Goal: Transaction & Acquisition: Purchase product/service

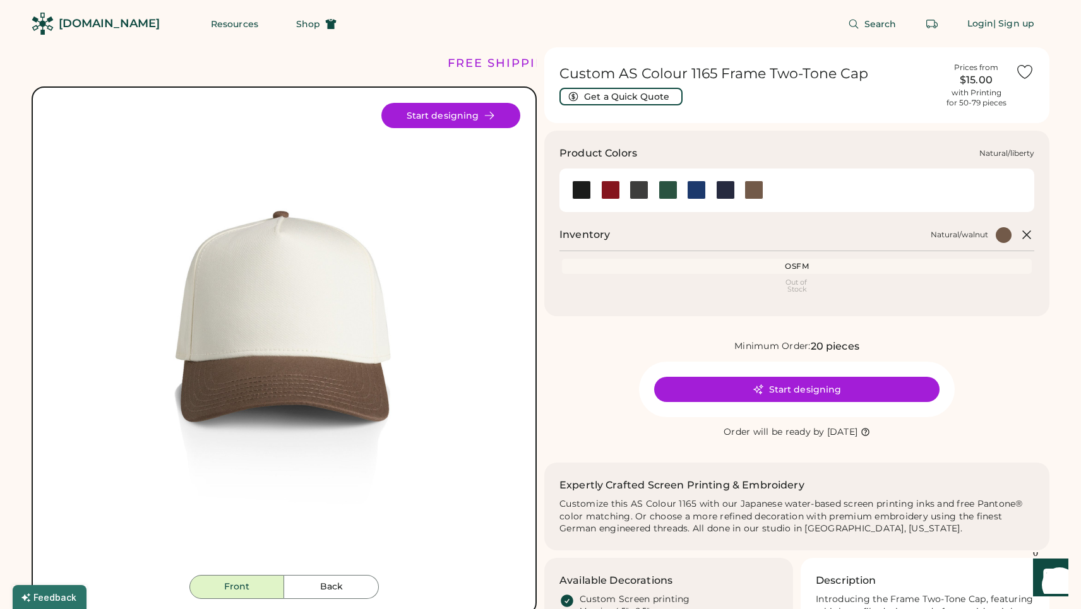
click at [697, 188] on div at bounding box center [696, 190] width 19 height 19
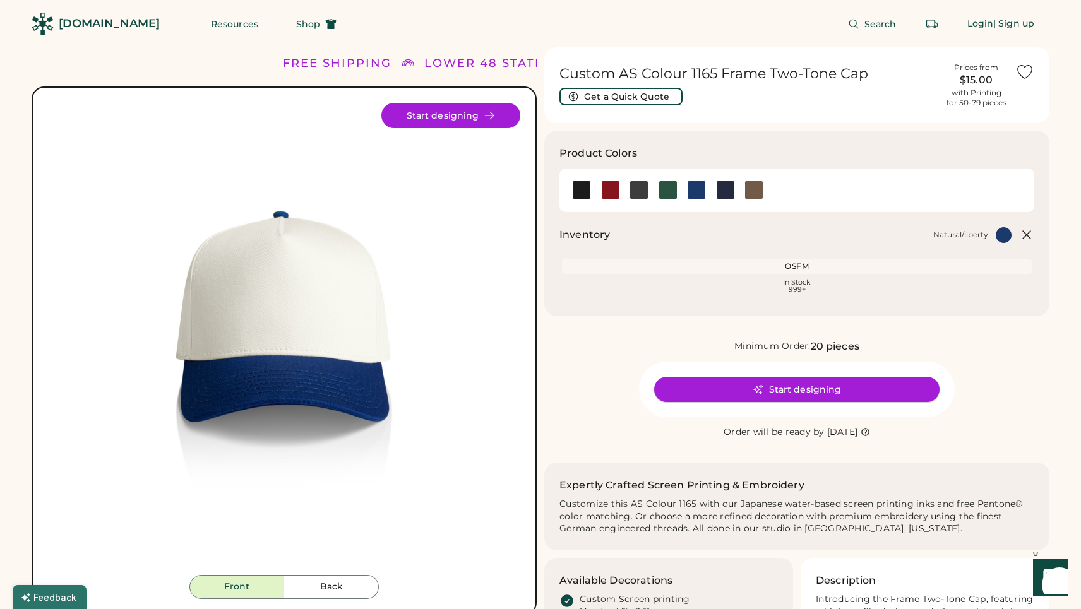
click at [769, 386] on button "Start designing" at bounding box center [796, 389] width 285 height 25
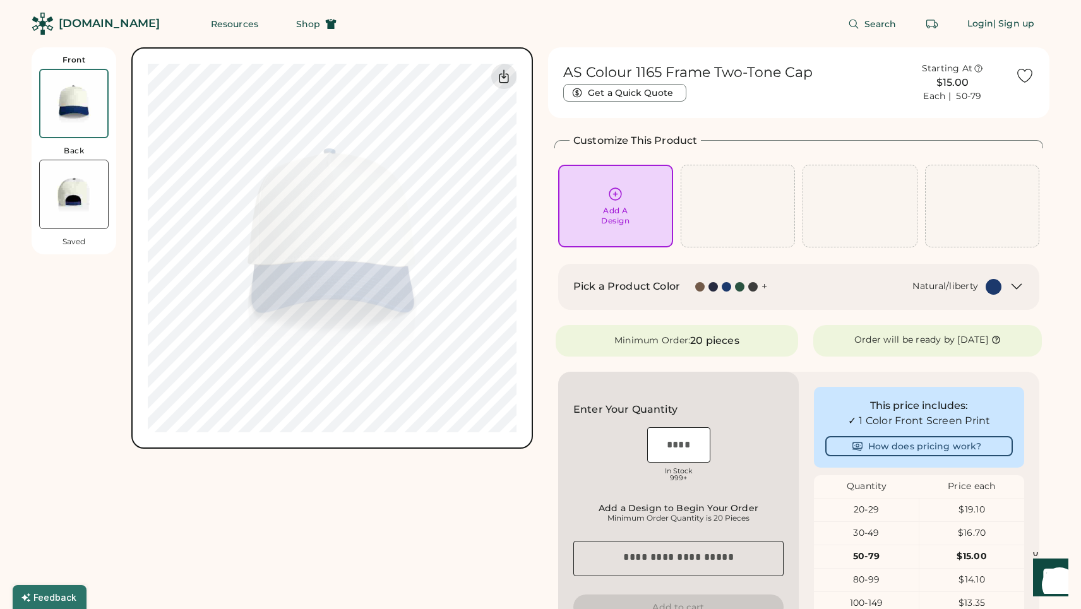
click at [618, 212] on div "Add A Design" at bounding box center [615, 216] width 28 height 20
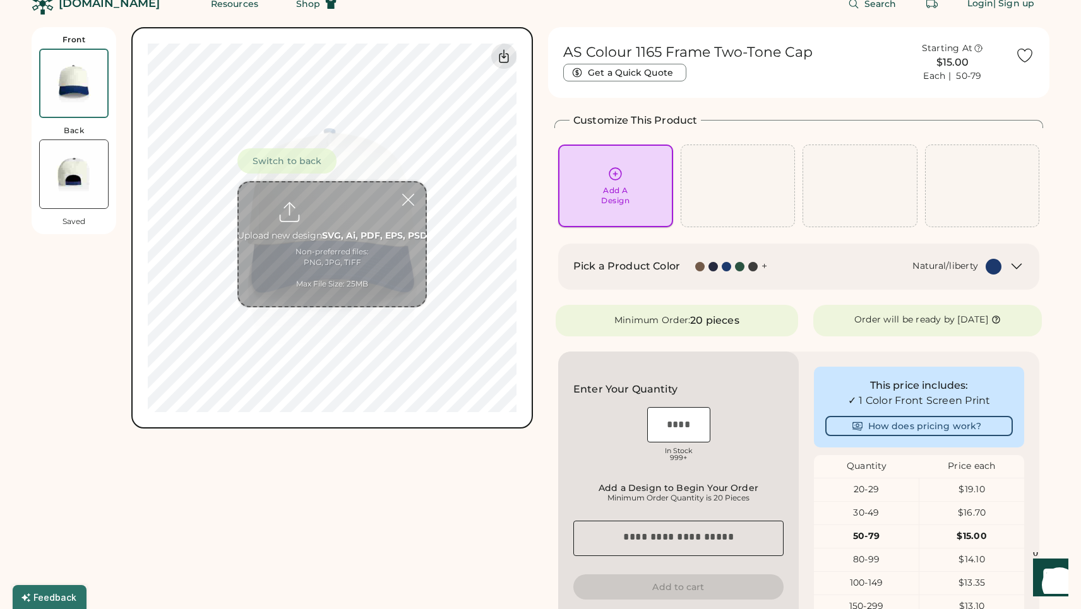
scroll to position [47, 0]
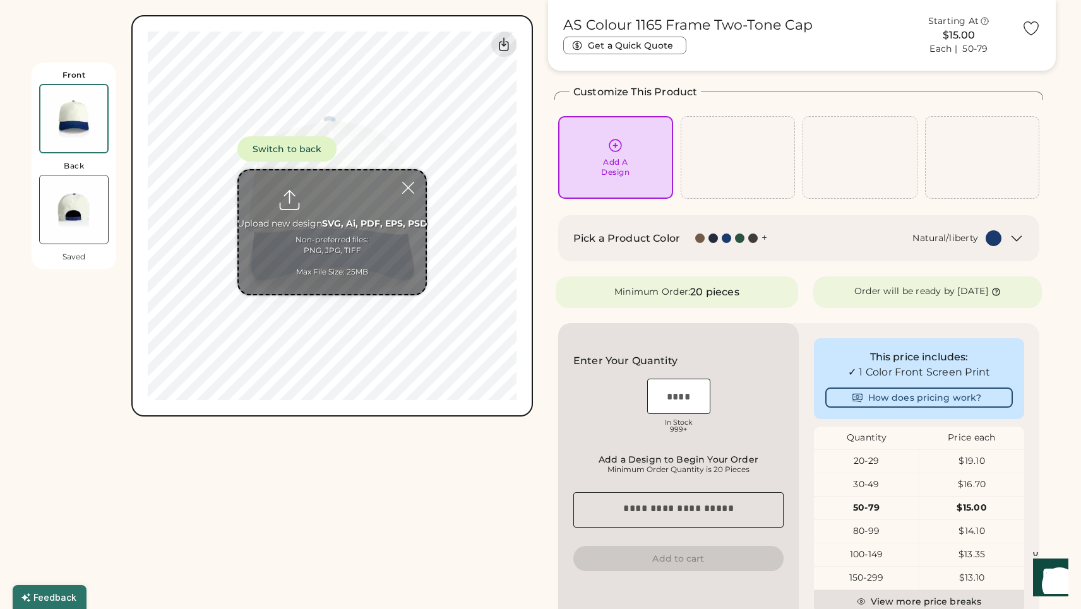
click at [330, 208] on input "file" at bounding box center [332, 233] width 187 height 124
type input "**********"
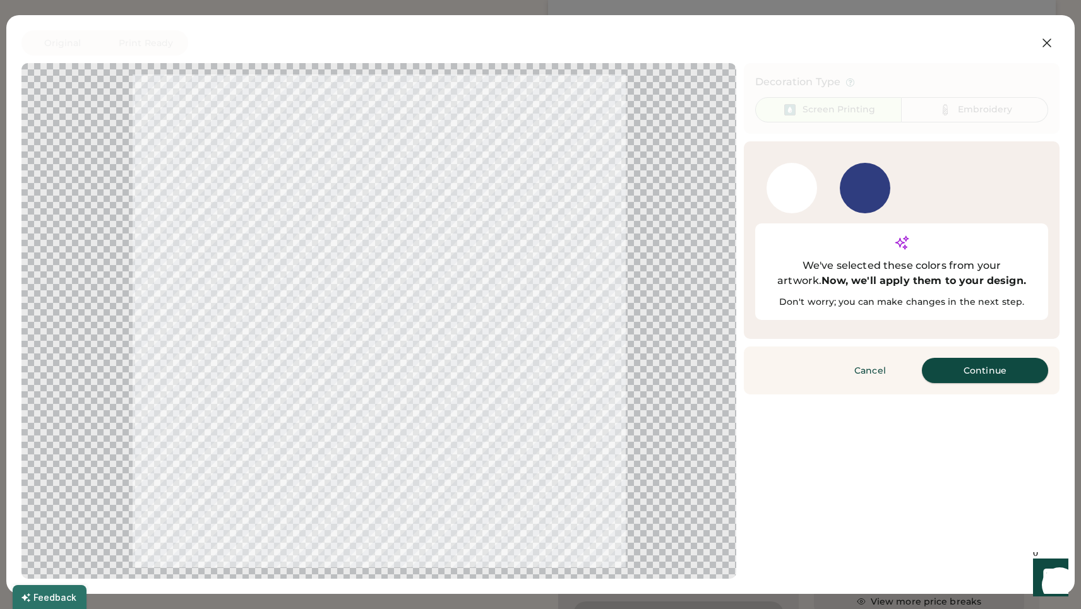
click at [962, 358] on button "Continue" at bounding box center [985, 370] width 126 height 25
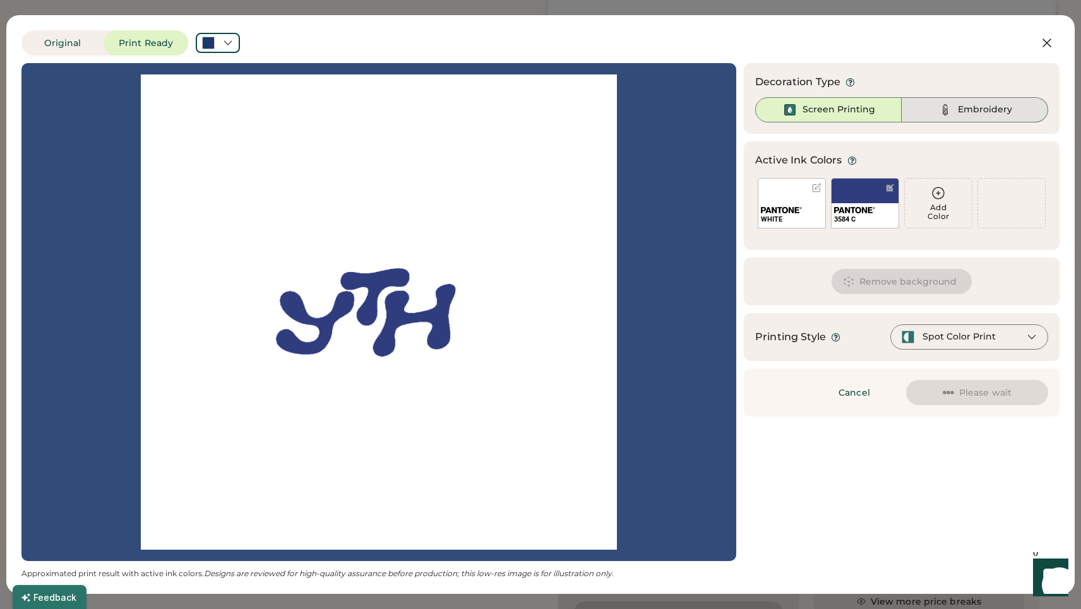
click at [942, 116] on img at bounding box center [945, 109] width 15 height 15
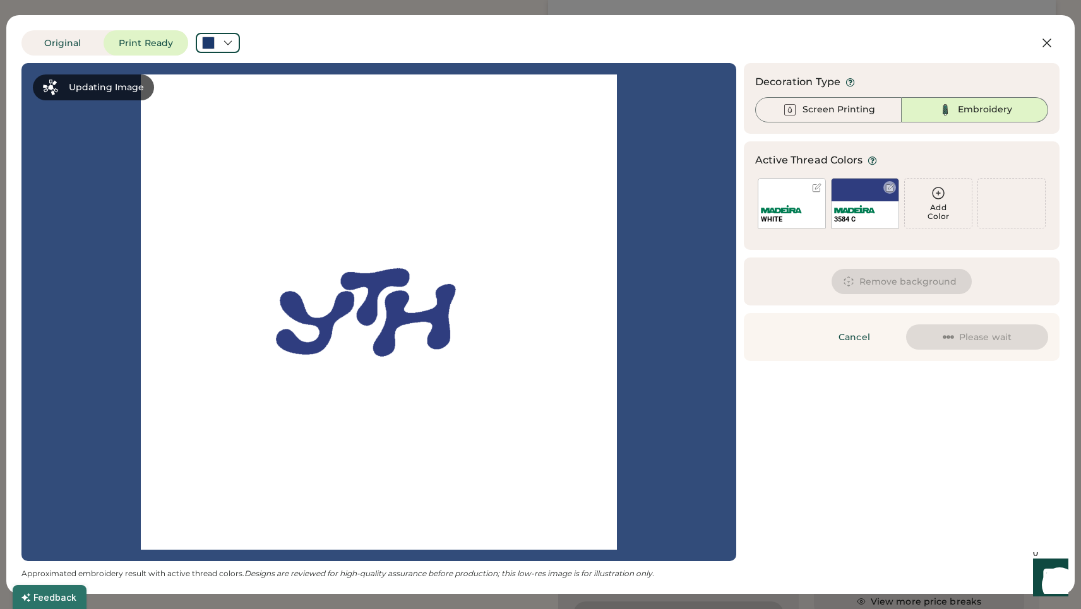
click at [867, 186] on div "3584 C" at bounding box center [865, 203] width 68 height 51
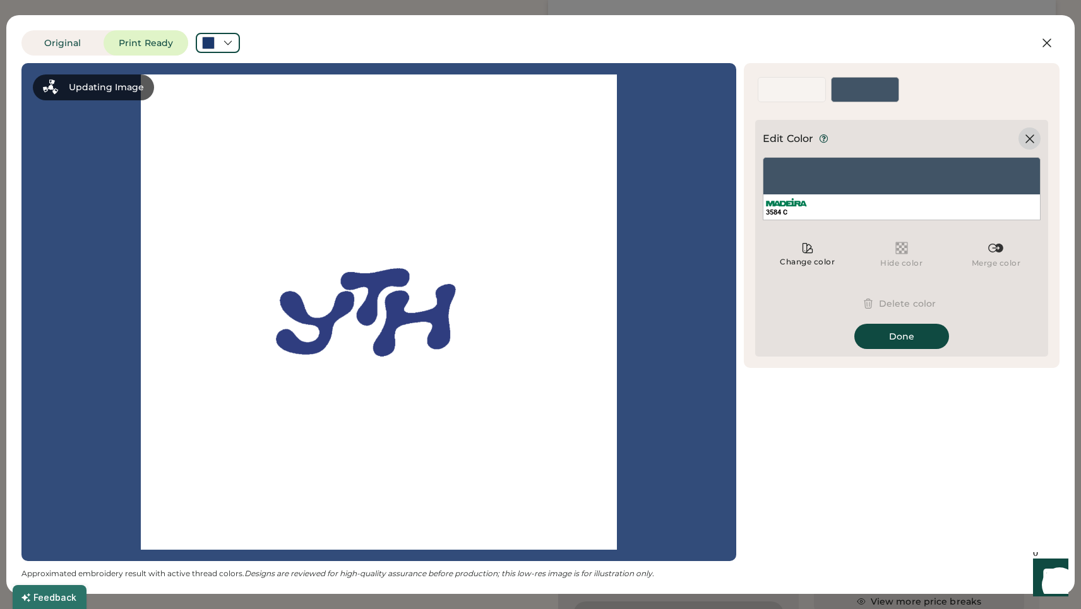
click at [1025, 137] on icon at bounding box center [1029, 138] width 15 height 15
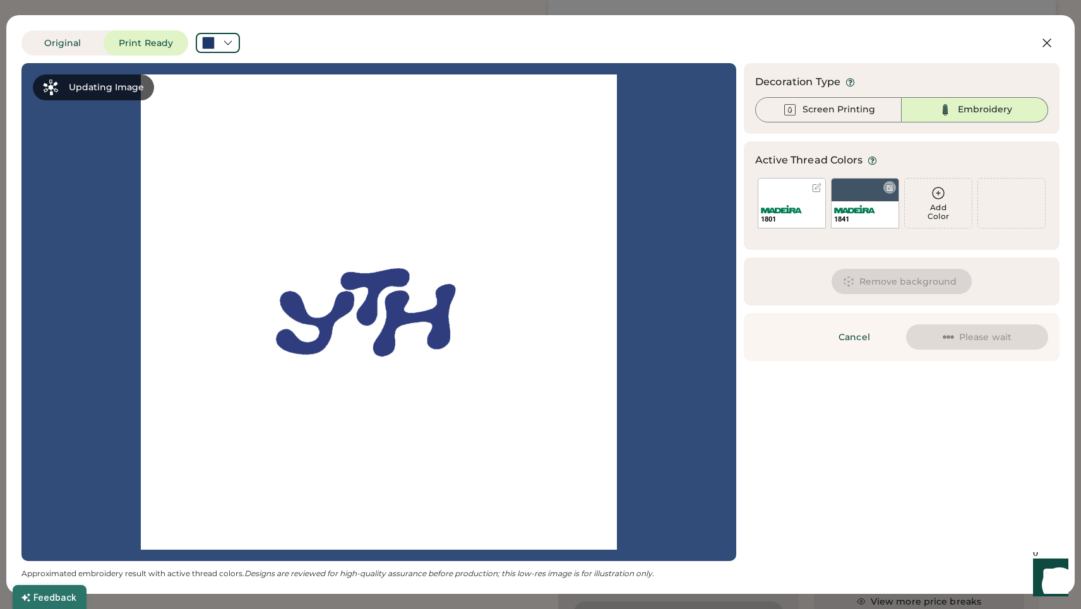
click at [873, 190] on div "1841" at bounding box center [865, 203] width 68 height 51
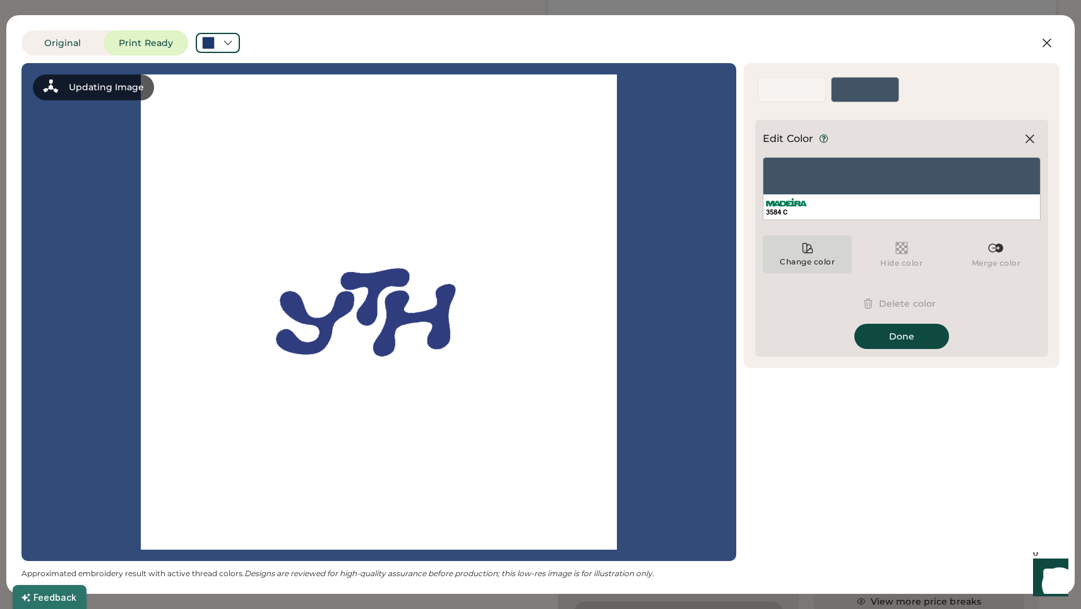
click at [804, 251] on icon at bounding box center [807, 248] width 13 height 13
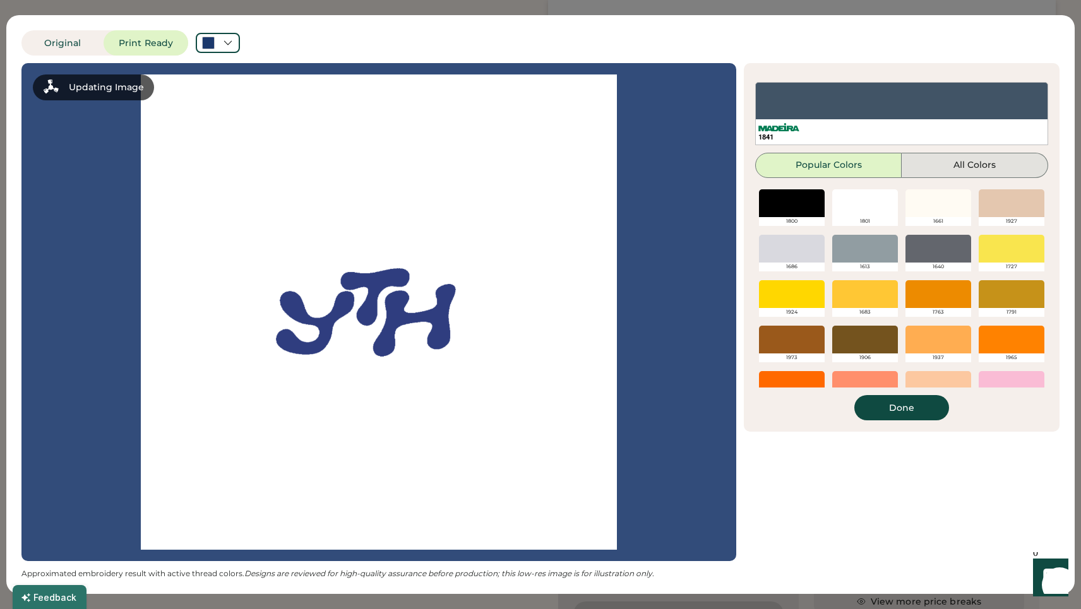
click at [945, 171] on button "All Colors" at bounding box center [975, 165] width 147 height 25
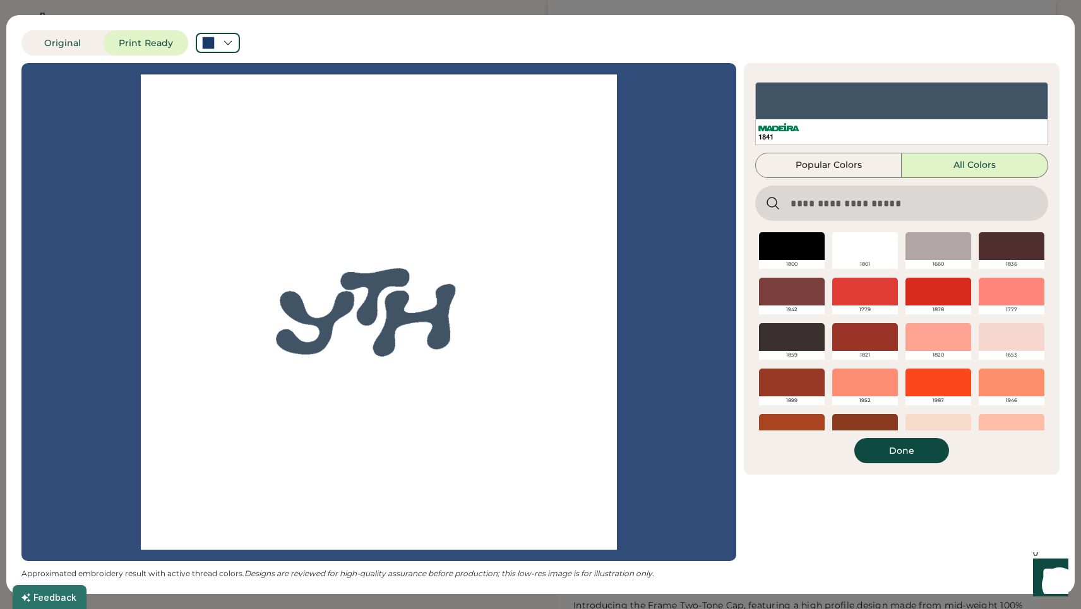
scroll to position [128, 0]
click at [868, 171] on button "Popular Colors" at bounding box center [828, 165] width 147 height 25
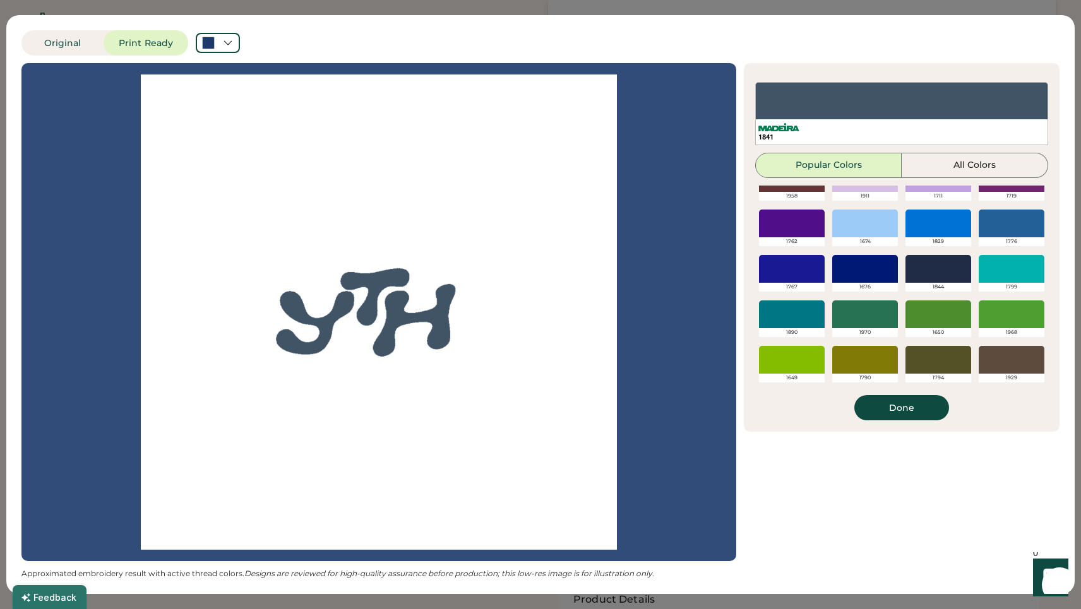
scroll to position [298, 0]
click at [866, 271] on div at bounding box center [865, 269] width 66 height 28
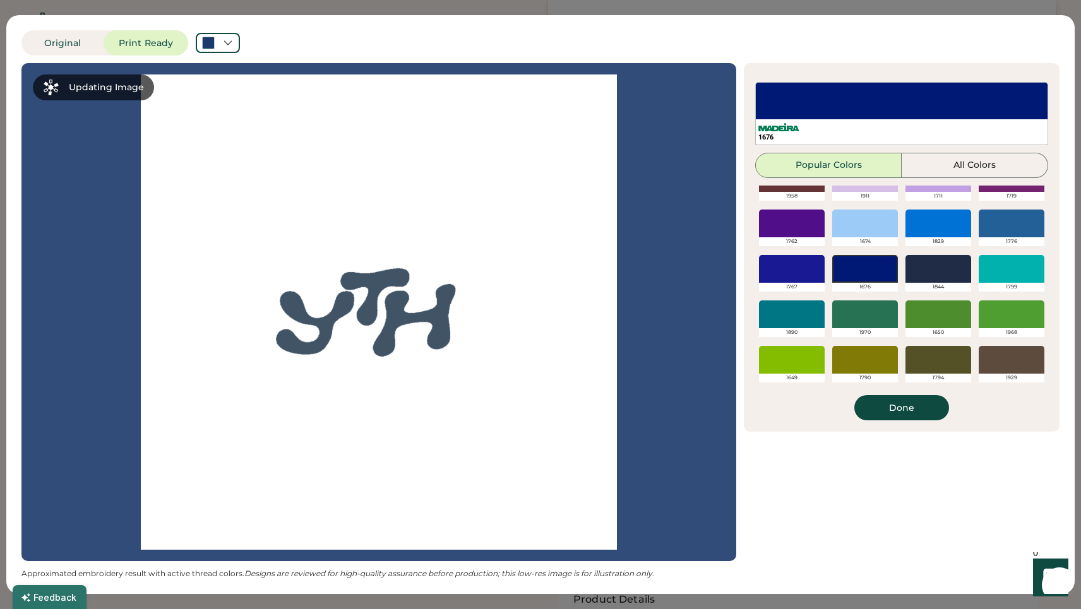
click at [859, 265] on div at bounding box center [865, 269] width 66 height 28
click at [891, 413] on button "Done" at bounding box center [901, 407] width 95 height 25
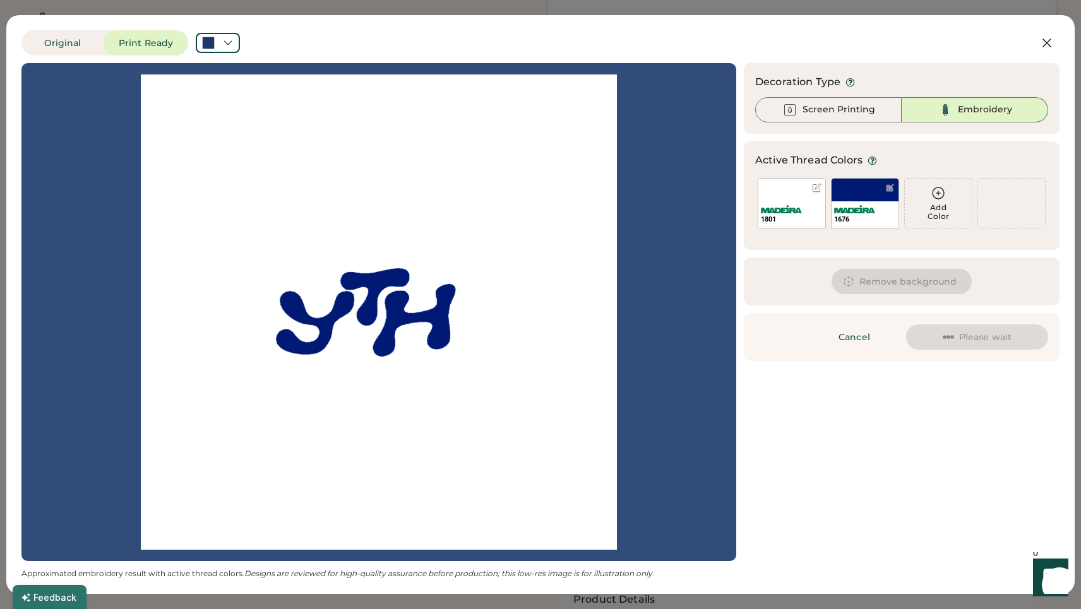
click at [892, 284] on button "Remove background" at bounding box center [902, 281] width 141 height 25
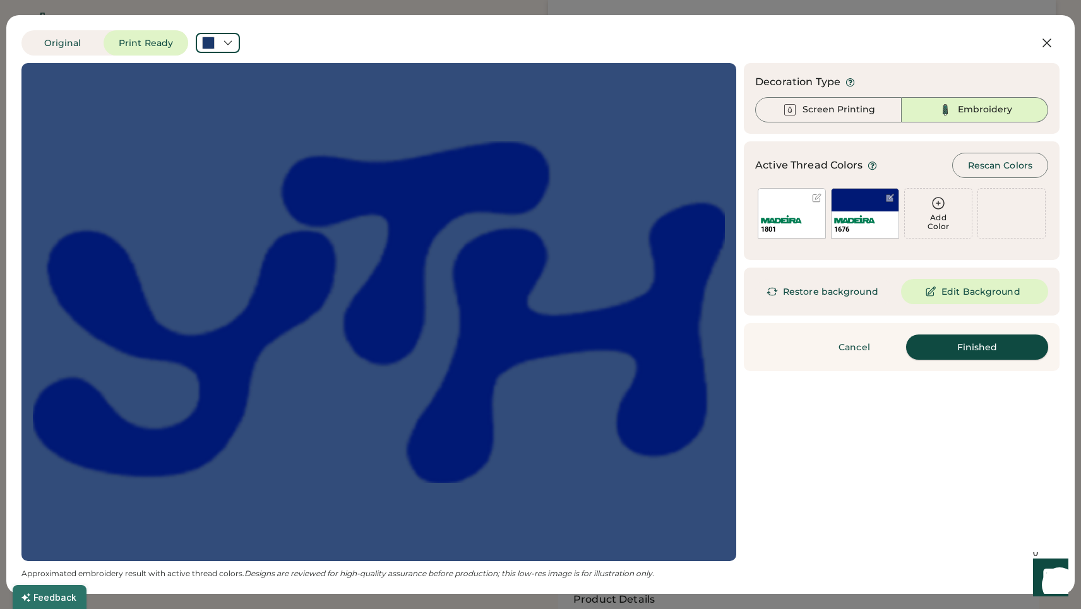
click at [973, 348] on button "Finished" at bounding box center [977, 347] width 142 height 25
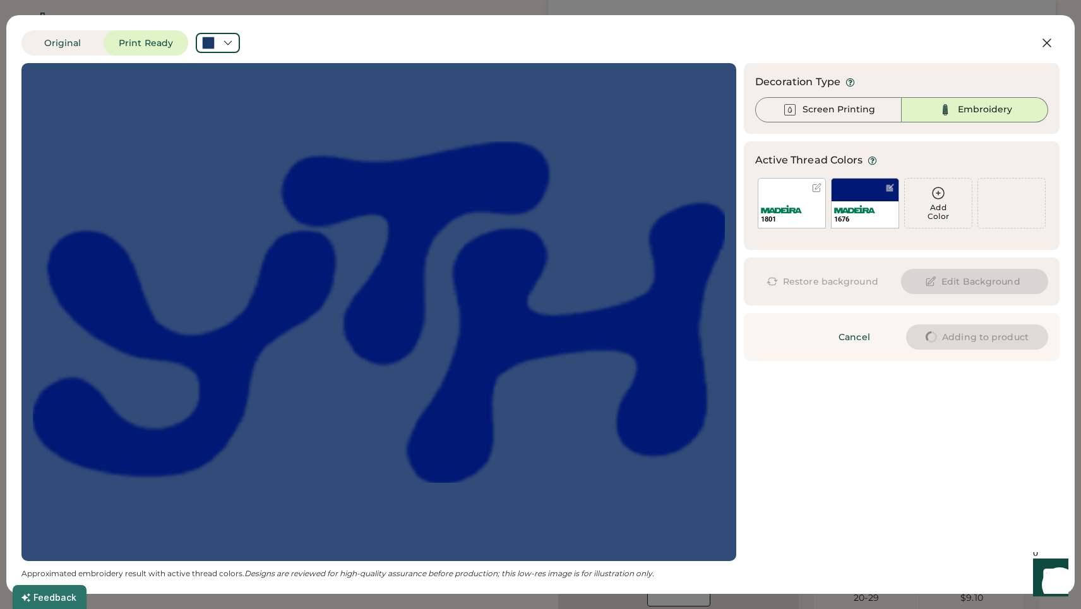
type input "****"
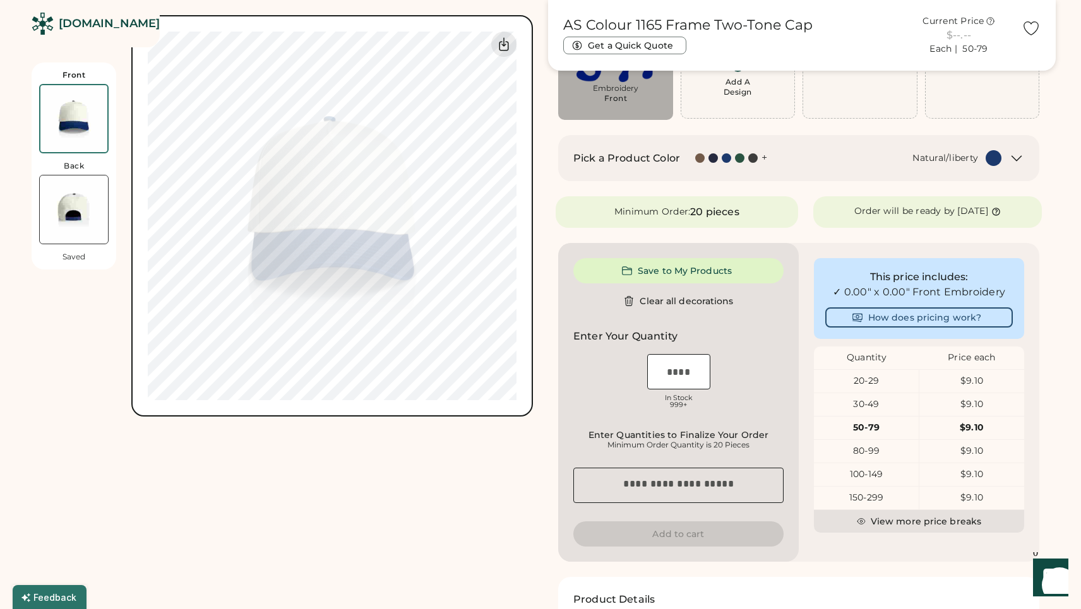
type input "****"
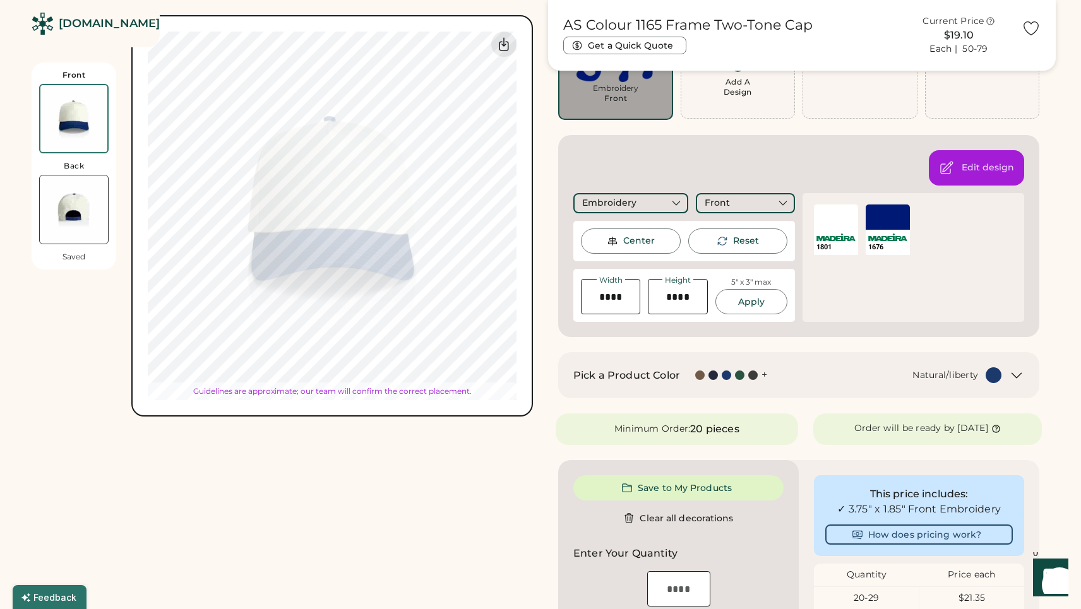
type input "****"
click at [432, 491] on div "Front Back Saved Switch to back Upload new design SVG, Ai, PDF, EPS, PSD Non-pr…" at bounding box center [282, 427] width 501 height 1014
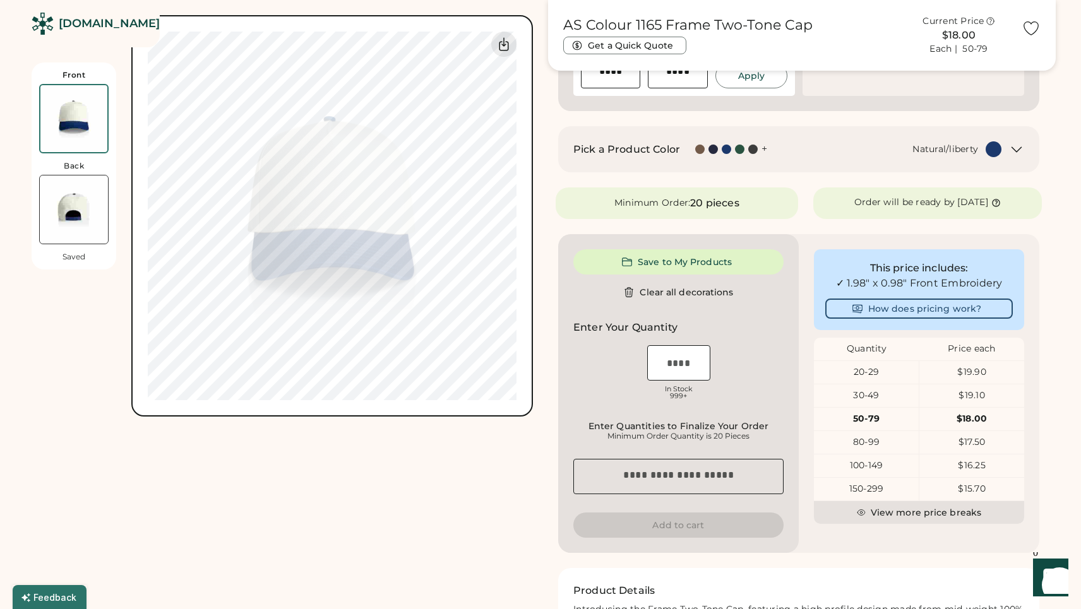
scroll to position [360, 0]
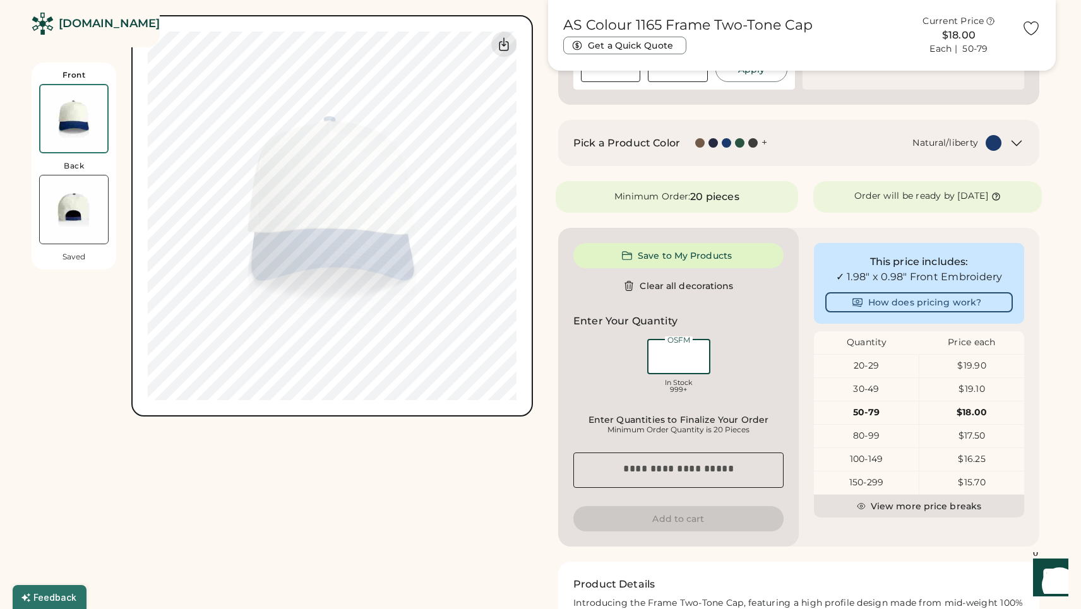
click at [683, 357] on input "input" at bounding box center [678, 356] width 63 height 35
type input "**"
click at [541, 474] on div "Front Back Saved Switch to back Upload new design SVG, Ai, PDF, EPS, PSD Non-pr…" at bounding box center [541, 194] width 1018 height 1014
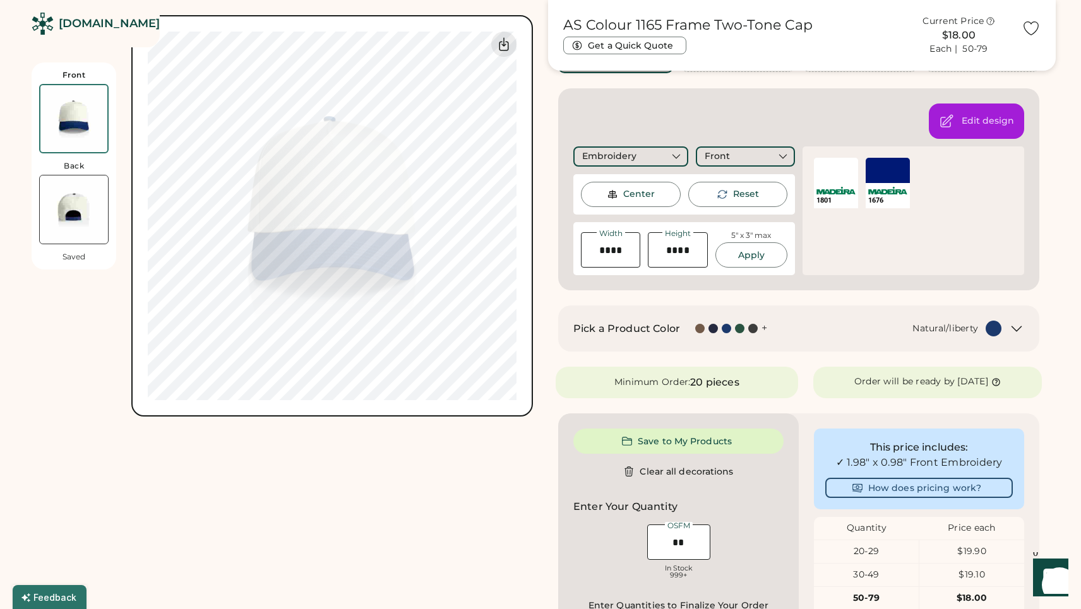
scroll to position [168, 0]
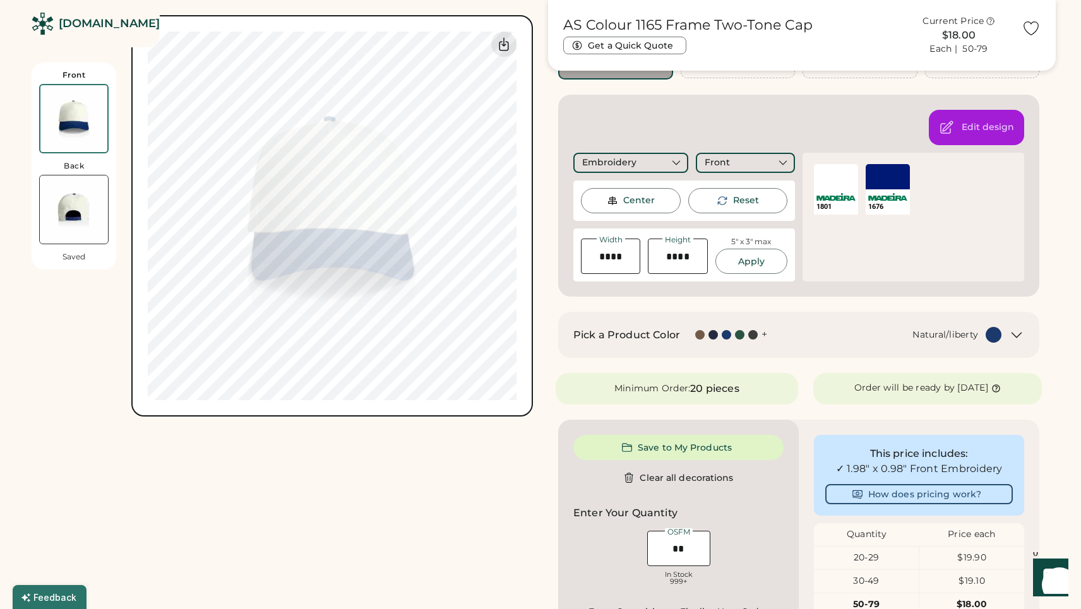
click at [810, 367] on div "AS Colour 1165 Frame Two-Tone Cap Get a Quick Quote Current Price $18.00 Each |…" at bounding box center [798, 386] width 501 height 1014
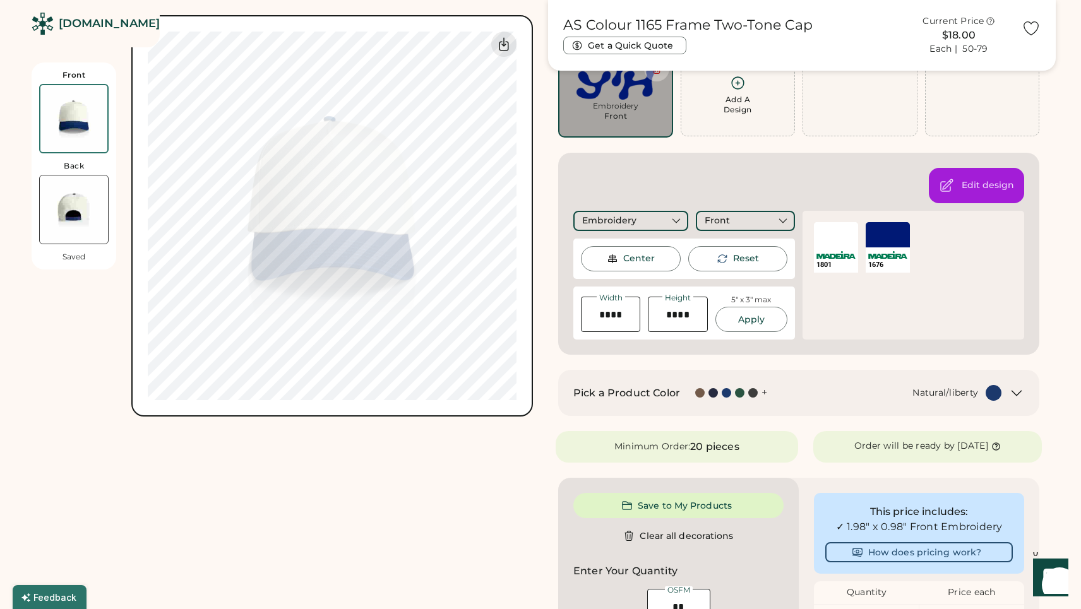
scroll to position [64, 0]
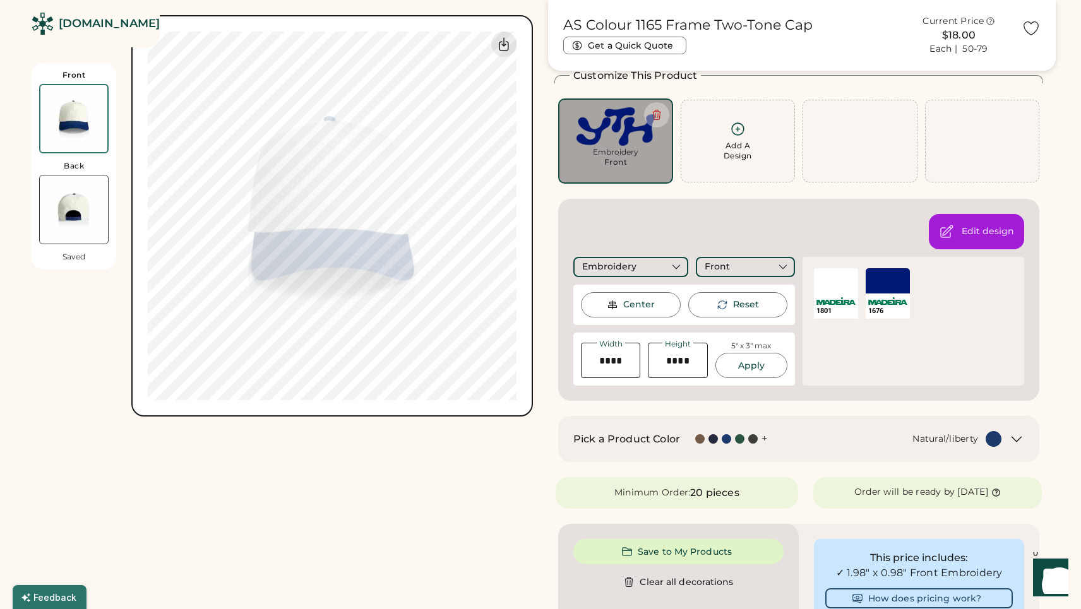
click at [71, 230] on img at bounding box center [74, 210] width 68 height 68
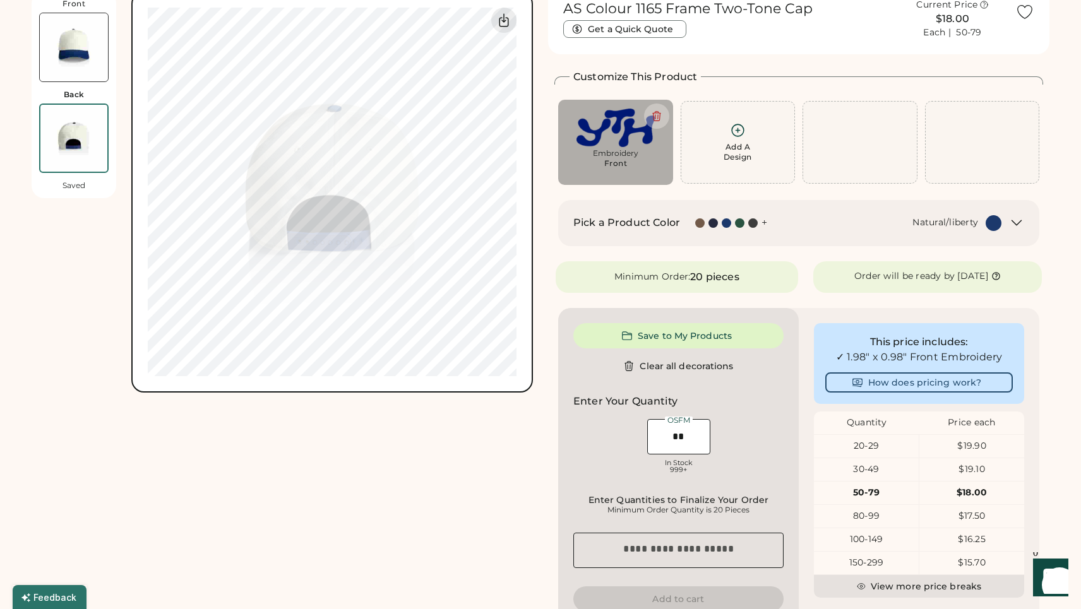
scroll to position [0, 0]
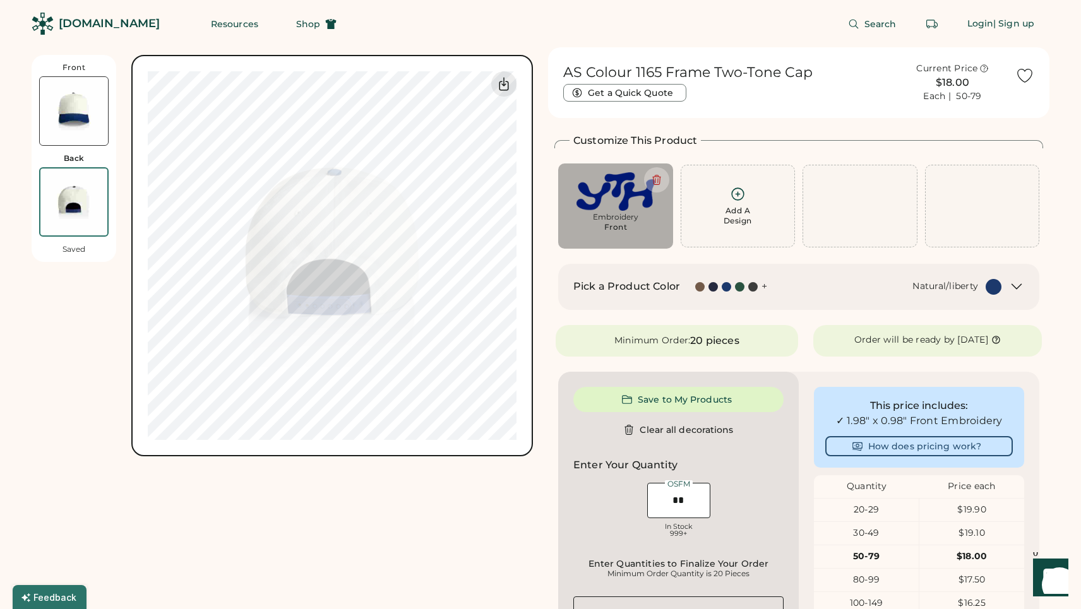
click at [88, 134] on img at bounding box center [74, 111] width 68 height 68
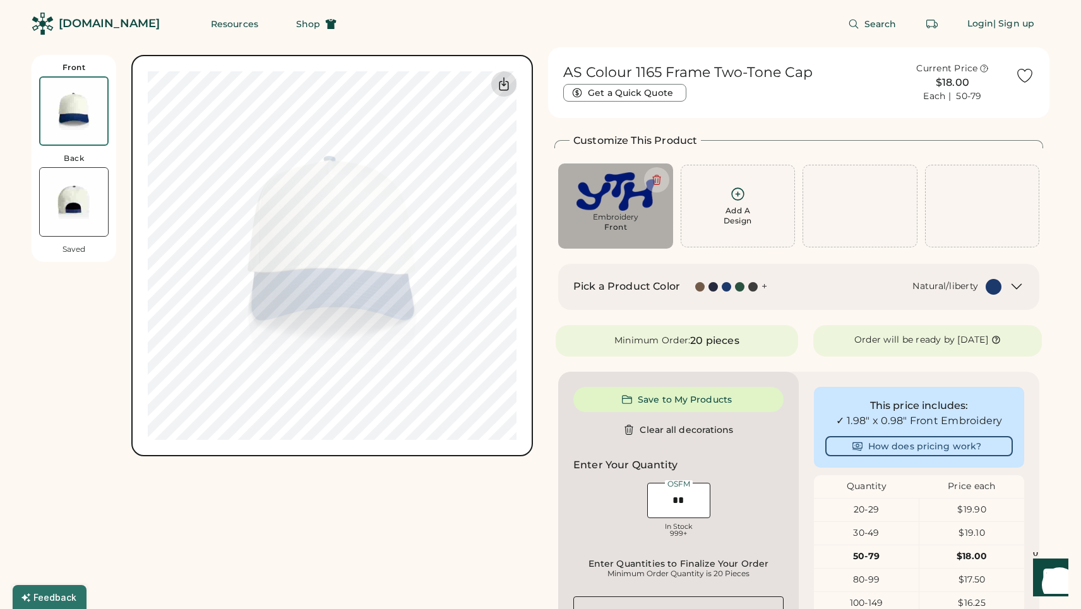
click at [506, 81] on icon at bounding box center [504, 84] width 9 height 13
click at [427, 499] on div "Front Back Saved Switch to back Upload new design SVG, Ai, PDF, EPS, PSD Non-pr…" at bounding box center [282, 446] width 501 height 798
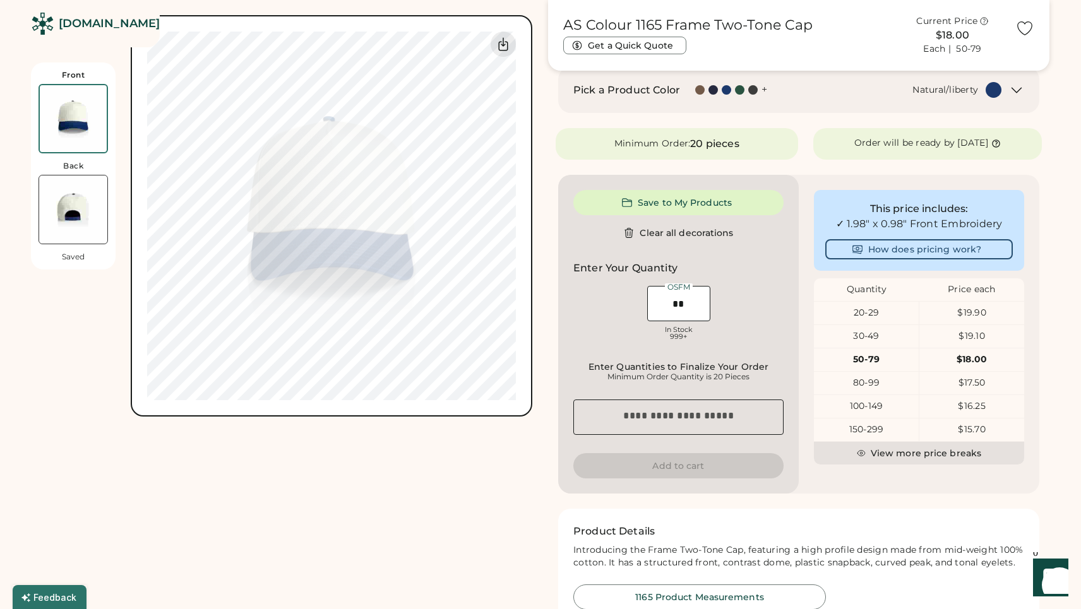
scroll to position [196, 0]
click at [689, 200] on button "Save to My Products" at bounding box center [678, 202] width 210 height 25
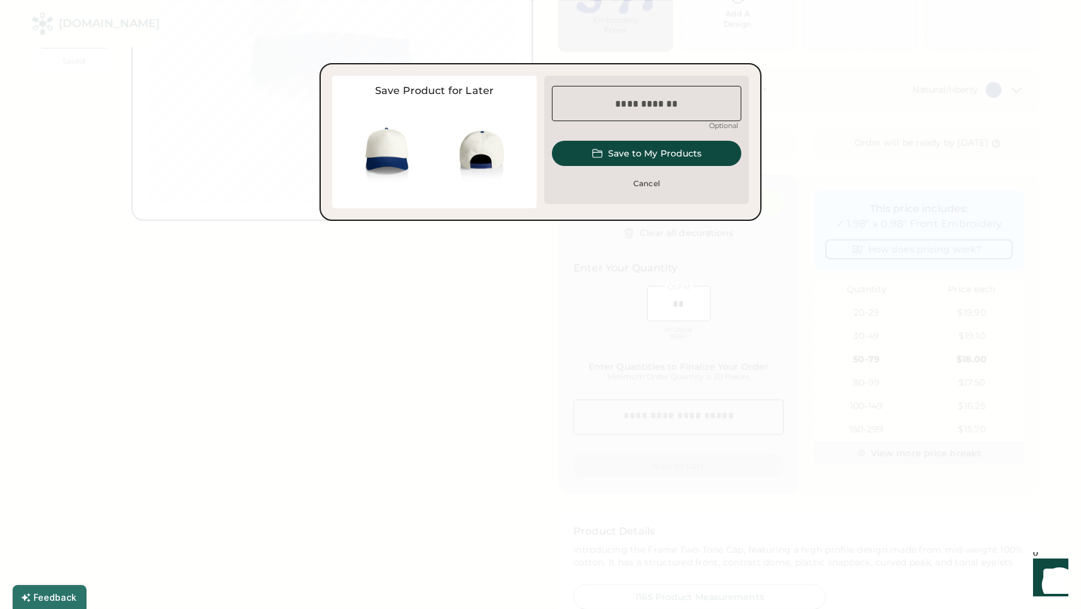
click at [638, 105] on input "input" at bounding box center [646, 103] width 189 height 35
type input "*******"
click at [662, 155] on button "Save to My Products" at bounding box center [646, 153] width 189 height 25
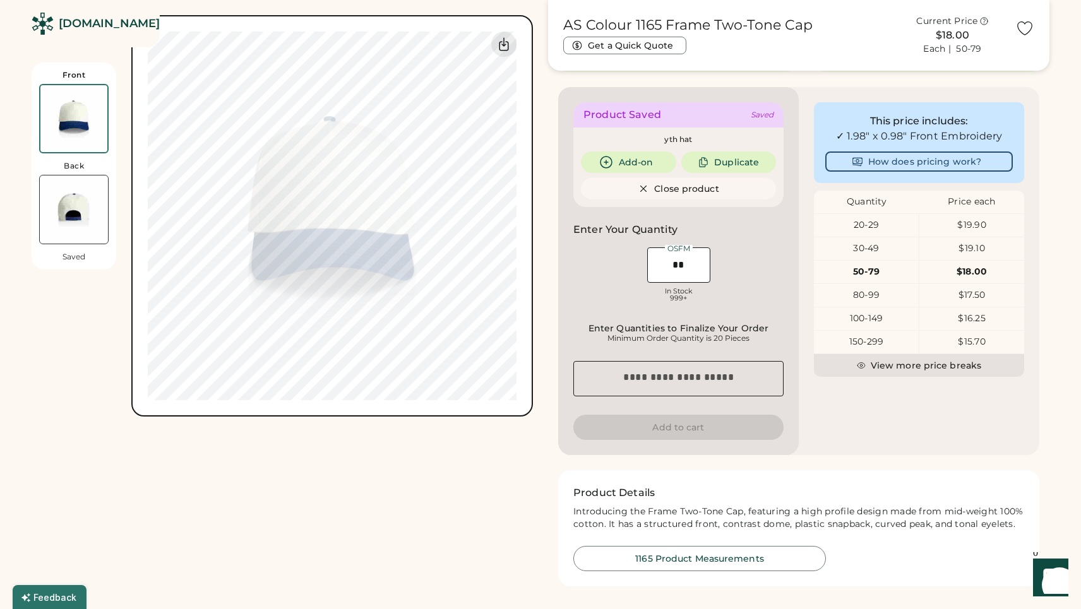
scroll to position [287, 0]
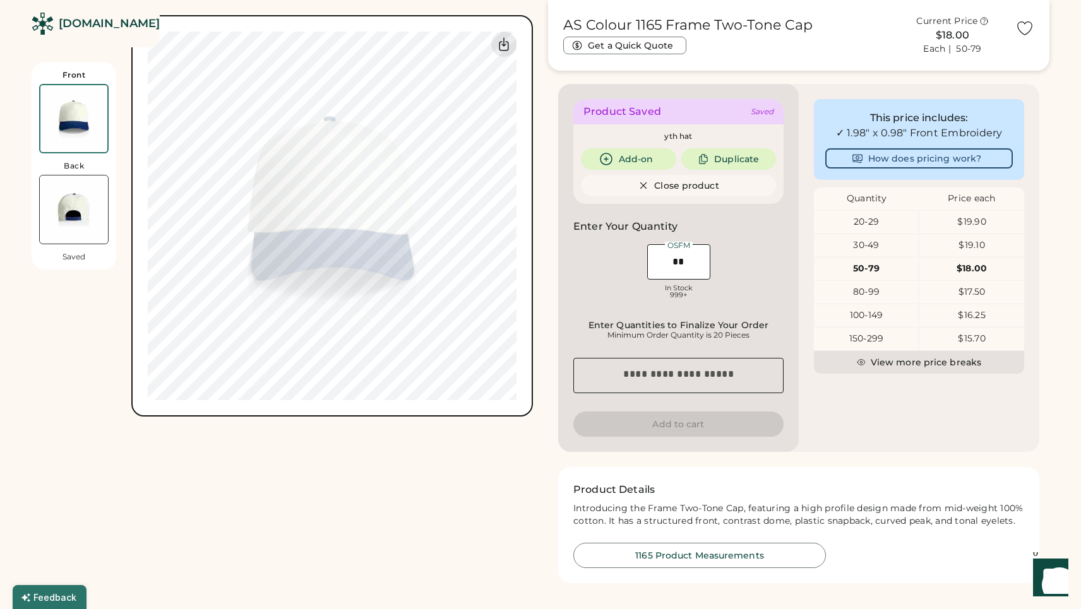
click at [673, 376] on textarea at bounding box center [678, 375] width 210 height 35
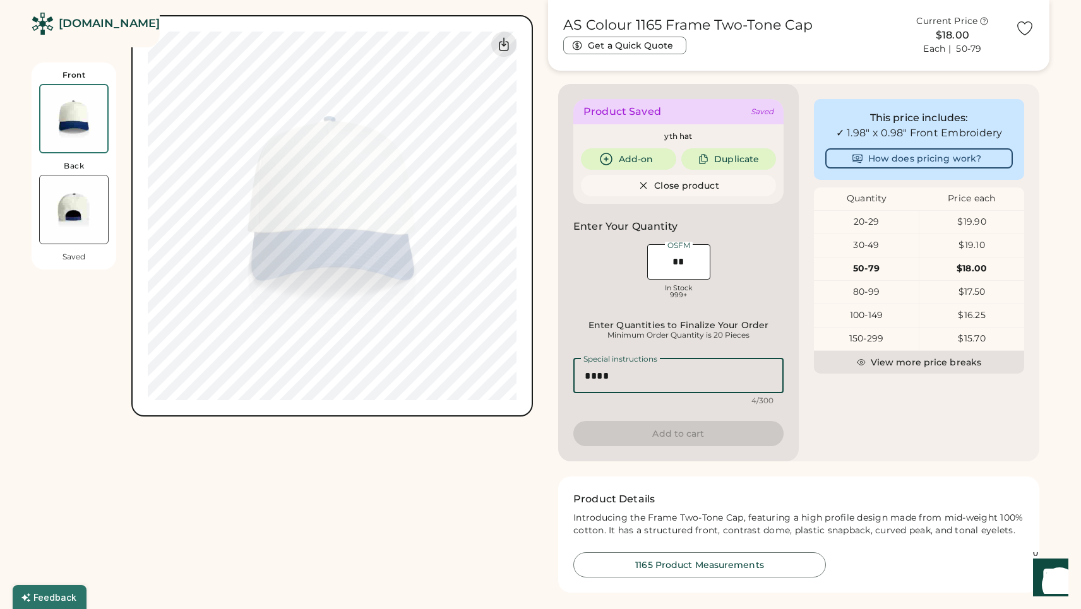
type textarea "****"
click at [669, 408] on div "Product Saved Saved yth hat Add-on Duplicate Close product Save to My Products …" at bounding box center [678, 273] width 241 height 378
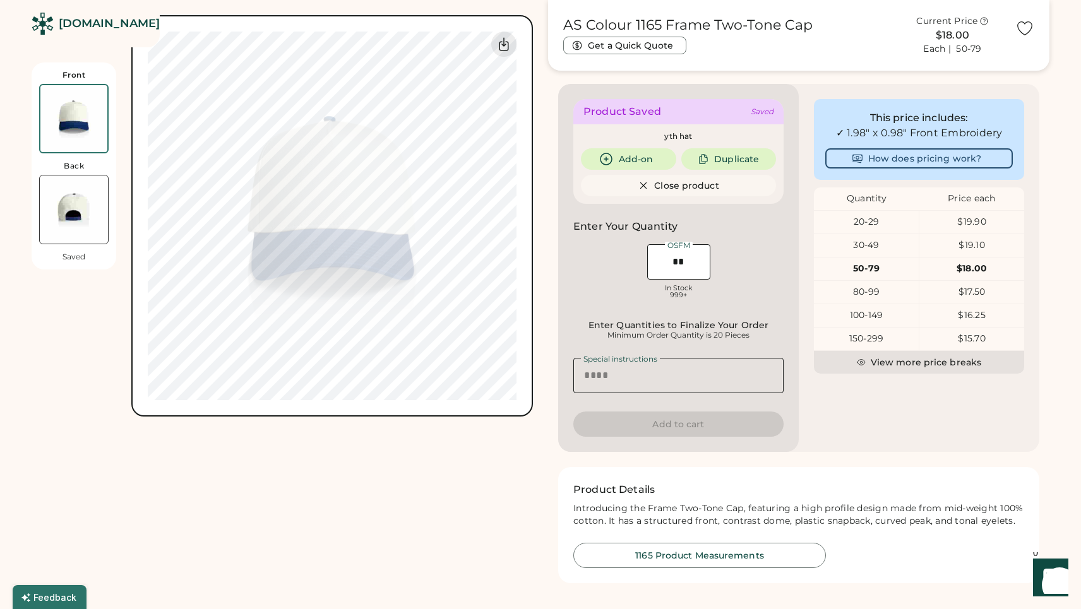
click at [680, 422] on button "Add to cart" at bounding box center [678, 424] width 210 height 25
click at [677, 256] on input "input" at bounding box center [678, 261] width 63 height 35
click at [689, 332] on div "Minimum Order Quantity is 20 Pieces" at bounding box center [678, 335] width 203 height 10
click at [678, 256] on input "input" at bounding box center [678, 261] width 63 height 35
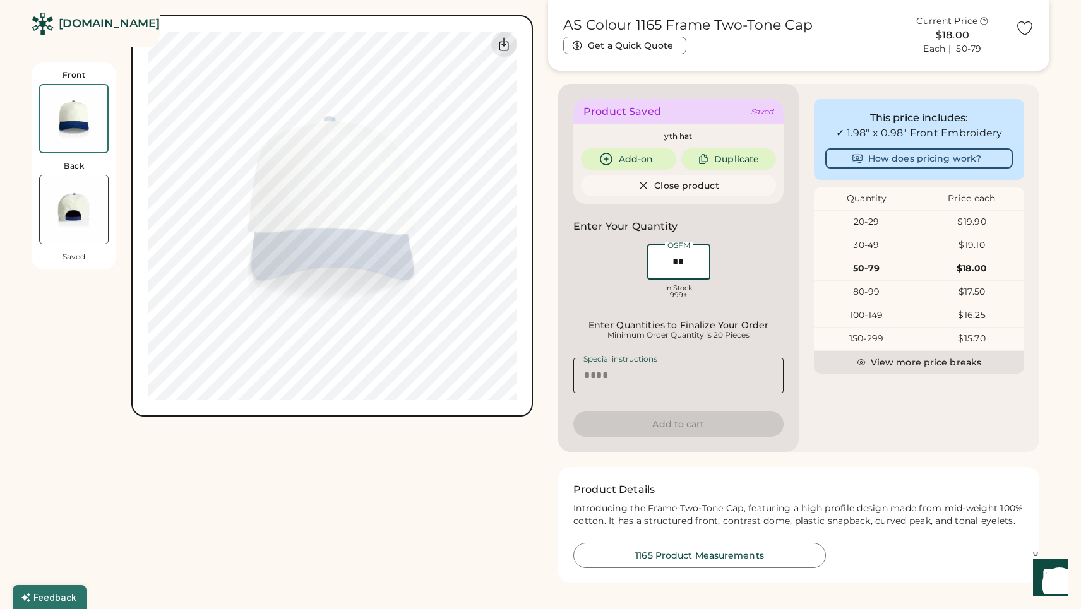
click at [678, 256] on input "input" at bounding box center [678, 261] width 63 height 35
type input "**"
click at [729, 273] on div "OSFM In Stock 999+" at bounding box center [678, 273] width 210 height 63
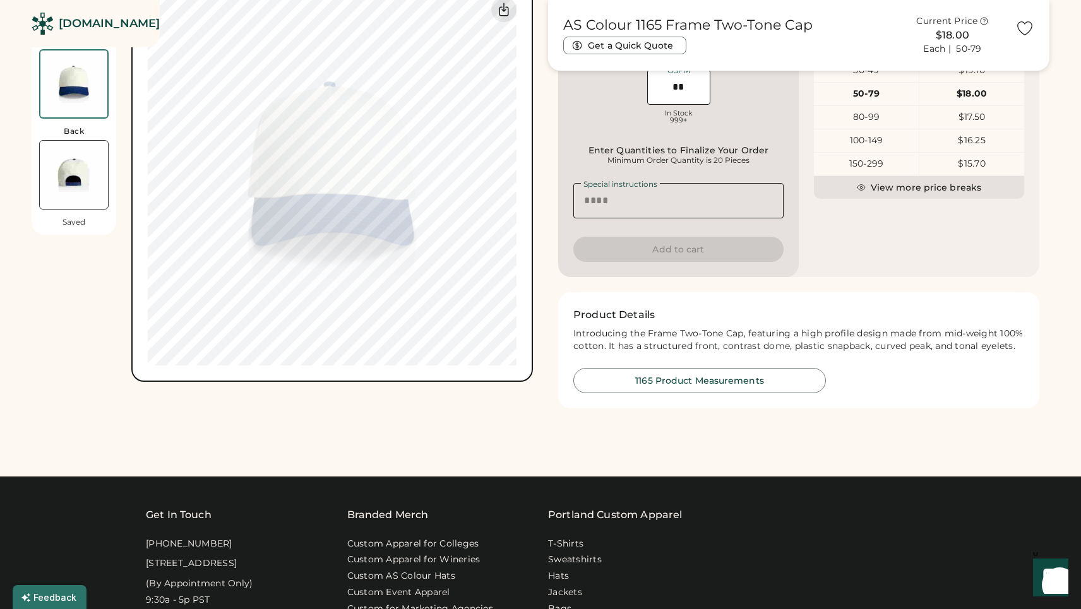
scroll to position [467, 0]
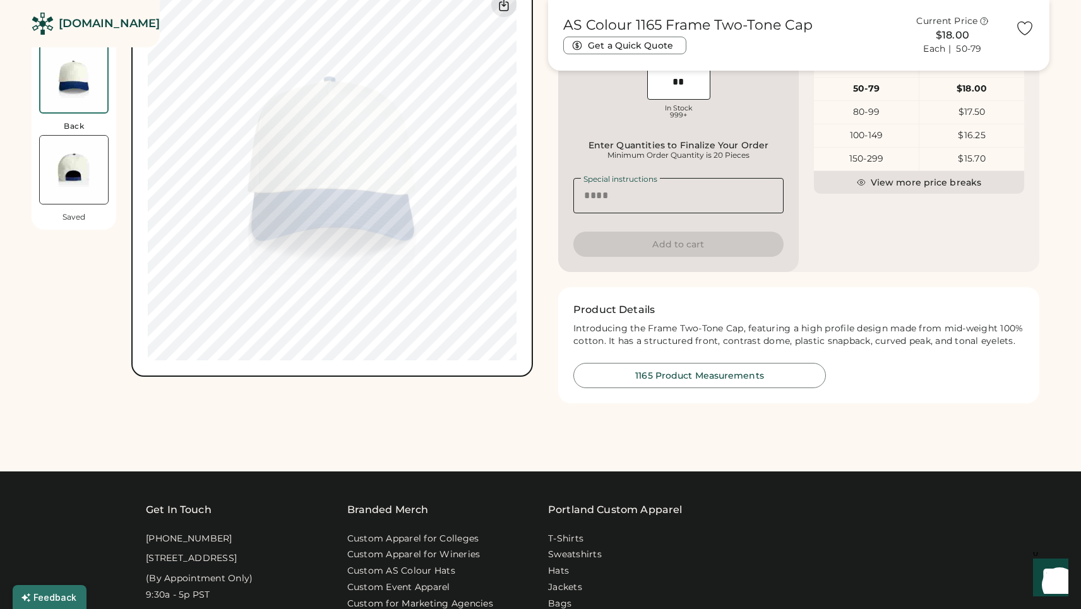
click at [681, 243] on button "Add to cart" at bounding box center [678, 244] width 210 height 25
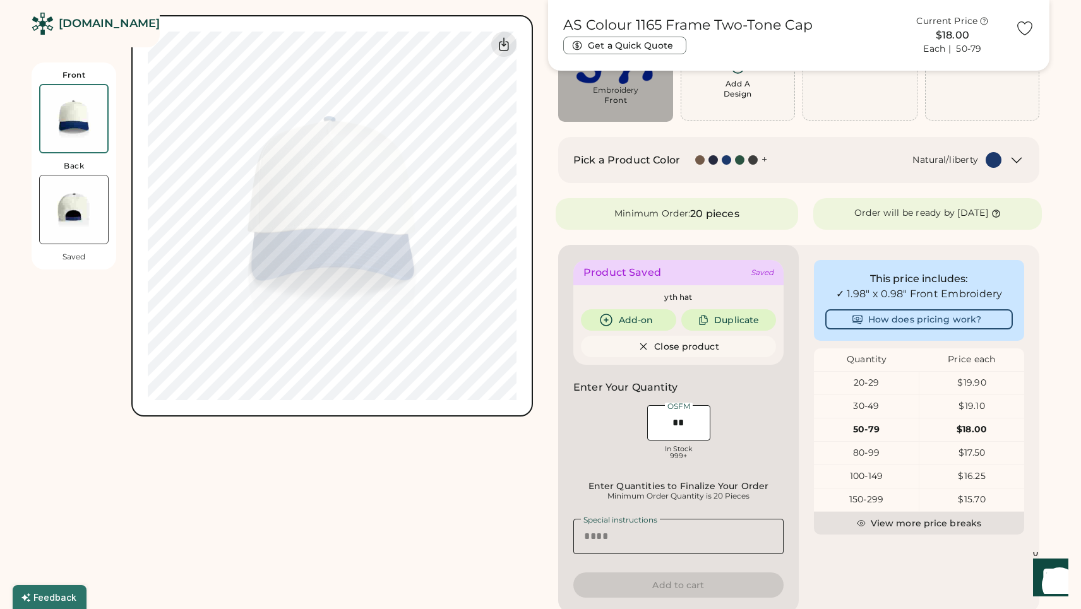
scroll to position [168, 0]
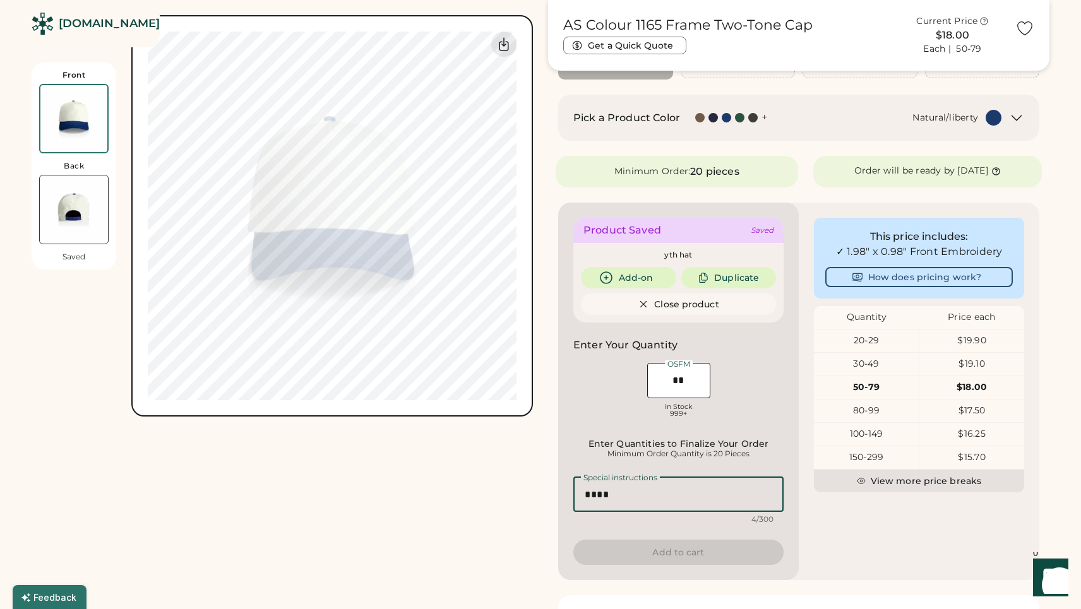
click at [668, 506] on textarea "****" at bounding box center [678, 494] width 210 height 35
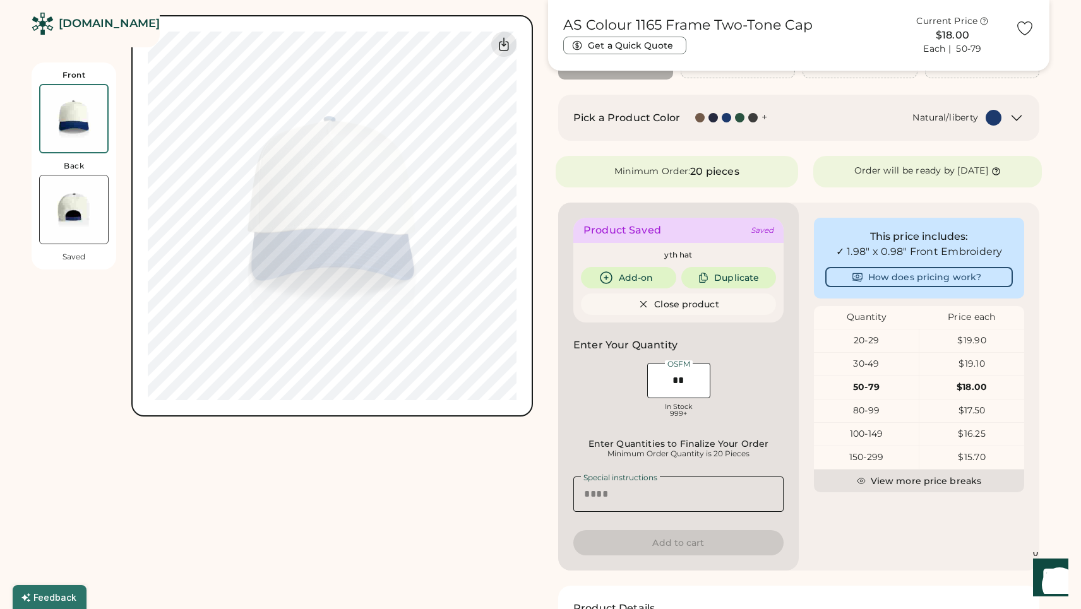
click at [660, 545] on button "Add to cart" at bounding box center [678, 542] width 210 height 25
click at [678, 548] on button "Add to cart" at bounding box center [678, 542] width 210 height 25
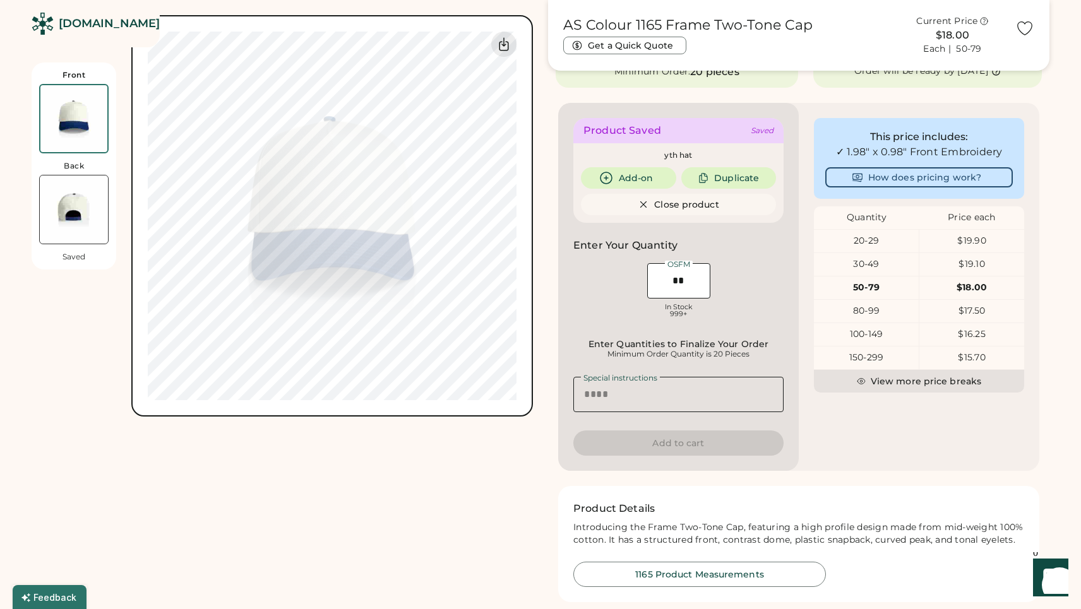
scroll to position [288, 0]
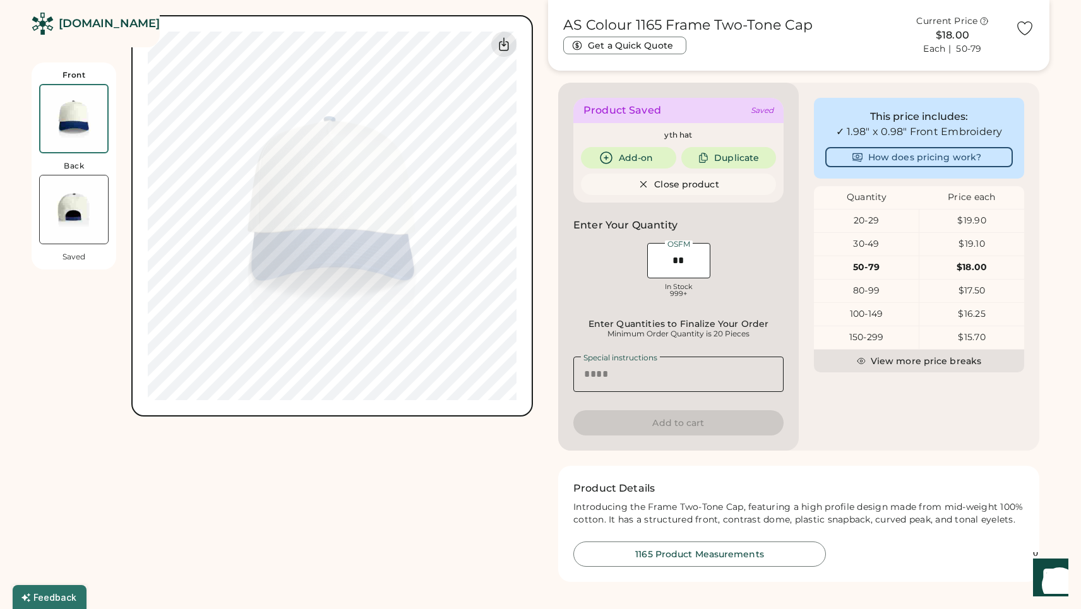
click at [669, 428] on button "Add to cart" at bounding box center [678, 422] width 210 height 25
click at [672, 185] on button "Close product" at bounding box center [678, 184] width 195 height 21
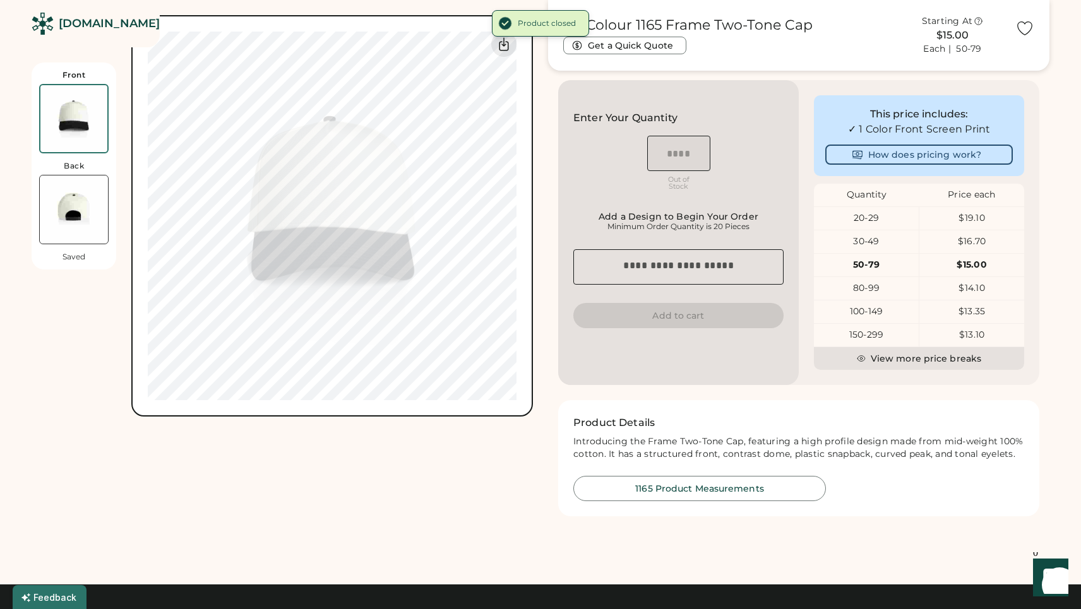
scroll to position [301, 0]
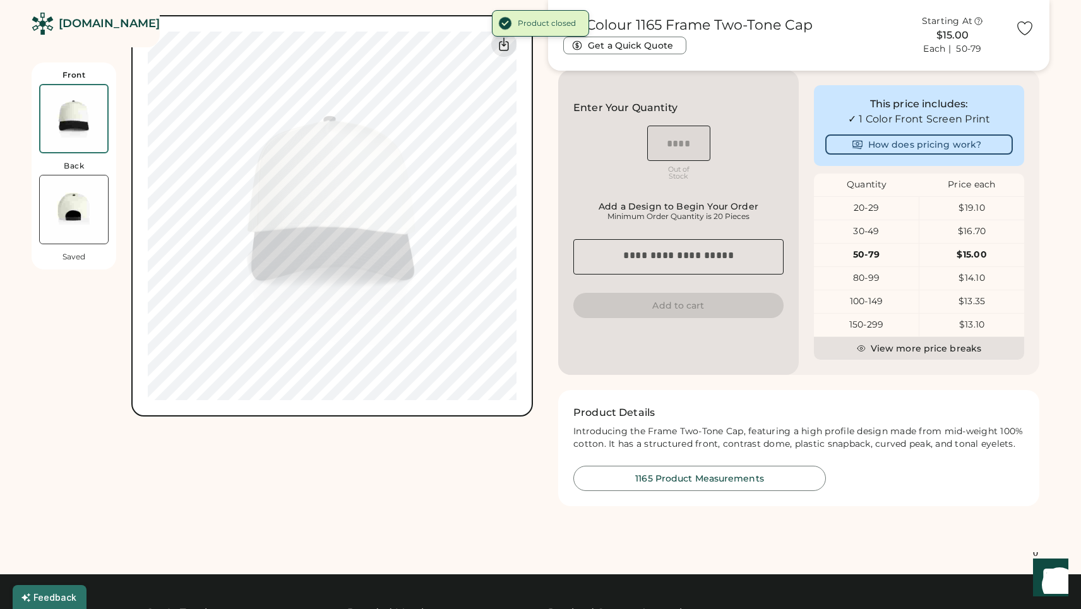
click at [673, 303] on button "Add to cart" at bounding box center [678, 305] width 210 height 25
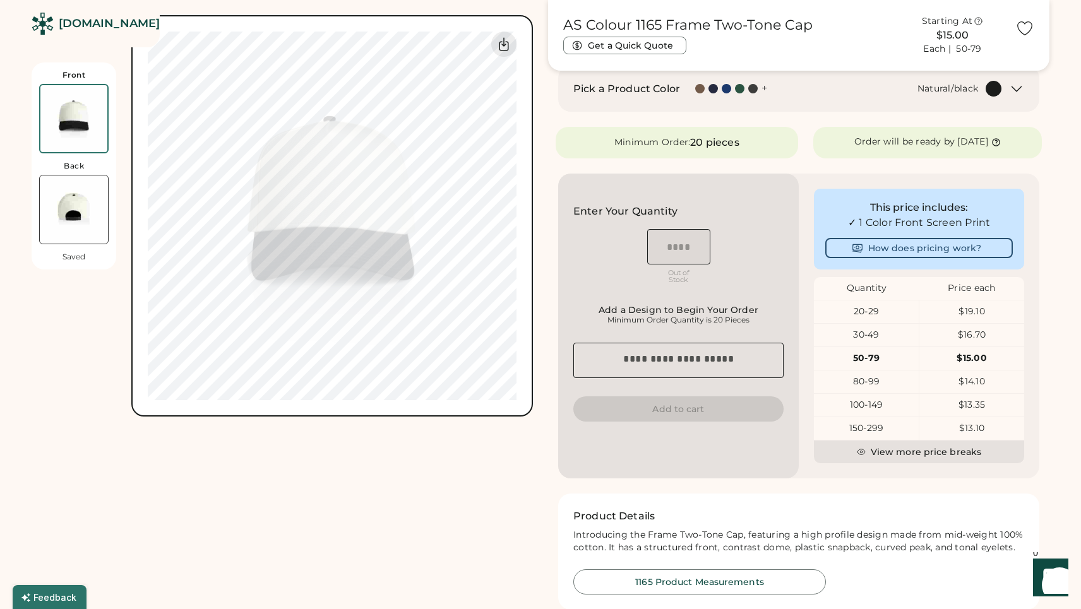
scroll to position [198, 1]
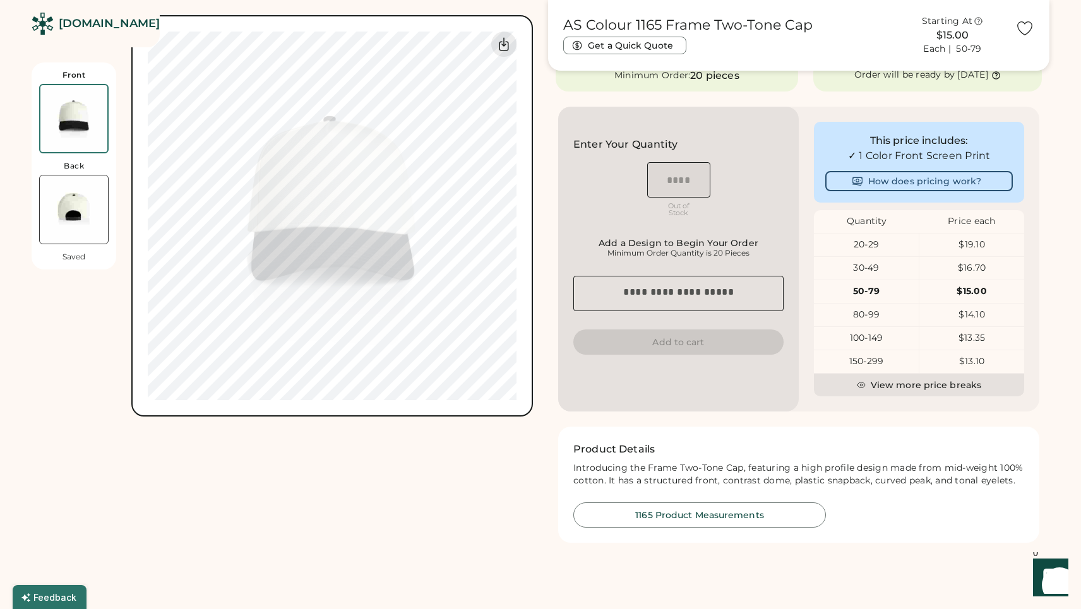
click at [683, 162] on div "OSFM" at bounding box center [679, 164] width 28 height 8
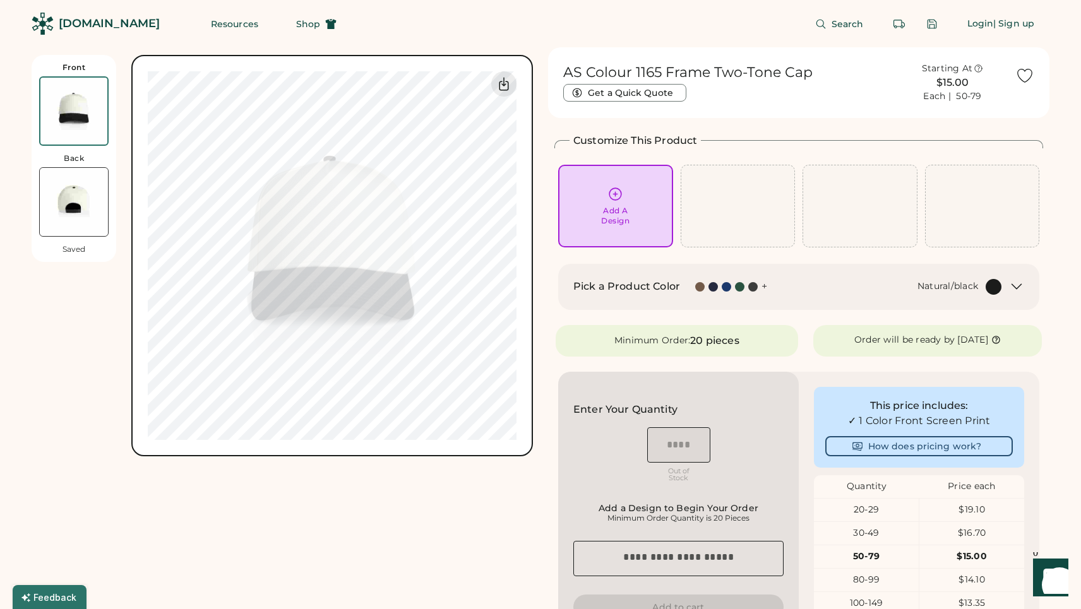
scroll to position [0, 0]
click at [975, 25] on div "Login" at bounding box center [980, 24] width 27 height 13
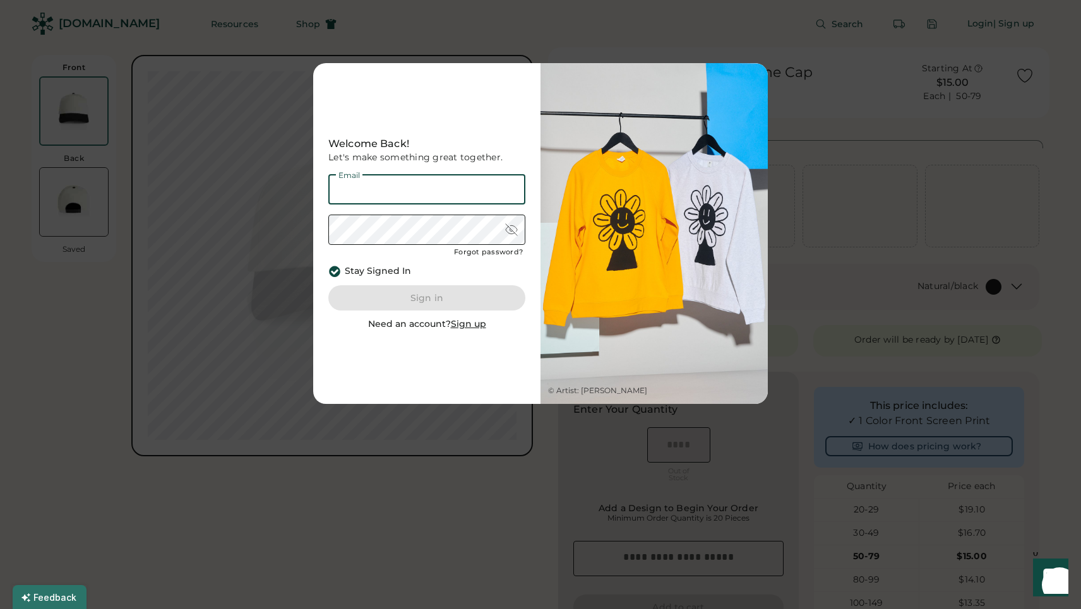
click at [685, 20] on div at bounding box center [540, 304] width 1081 height 609
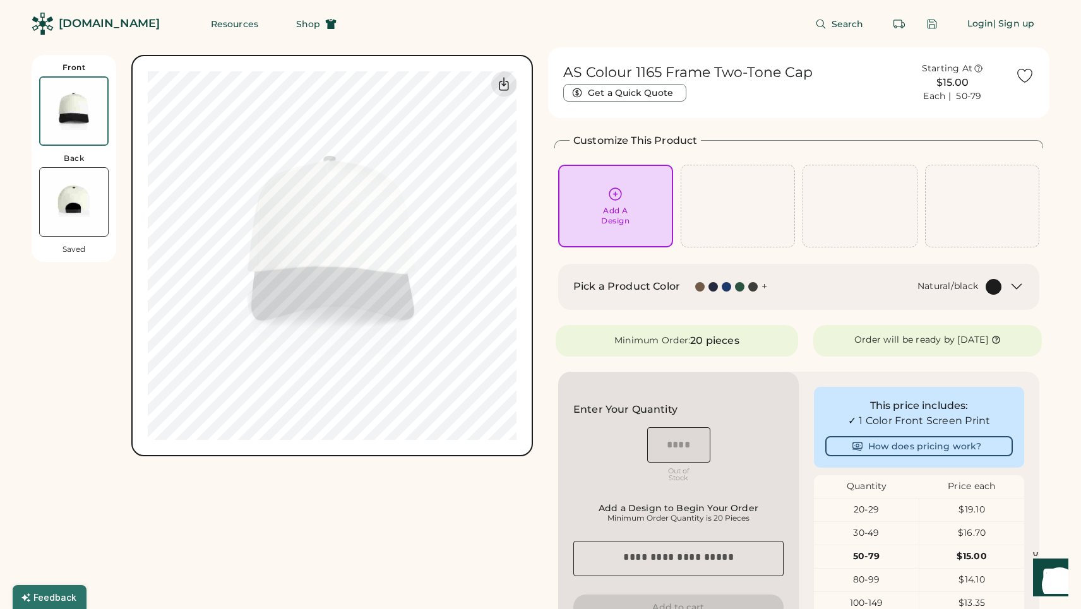
click at [724, 287] on div at bounding box center [726, 286] width 9 height 9
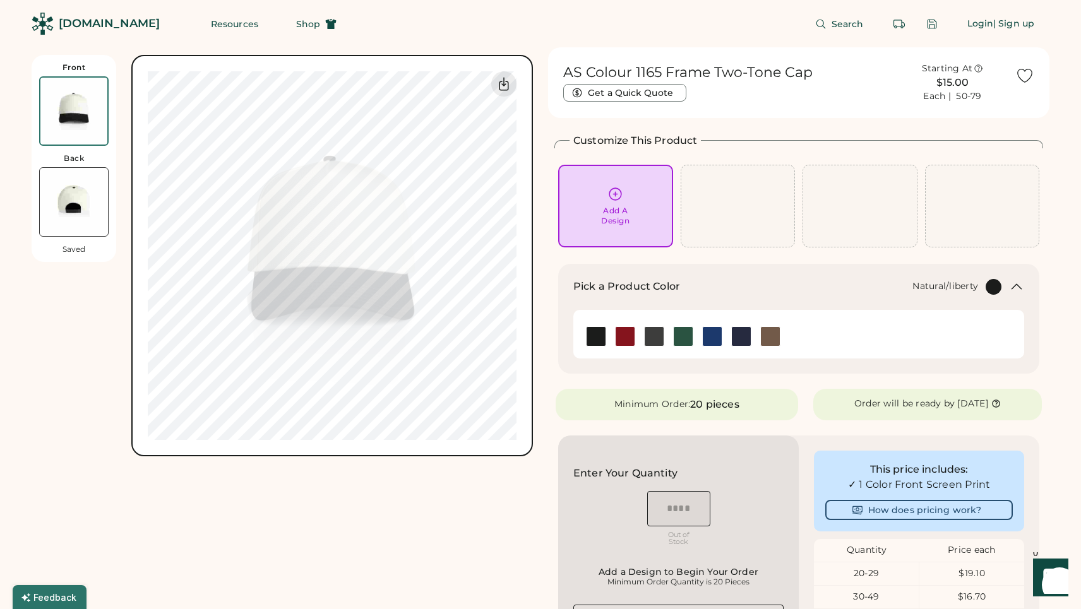
click at [699, 338] on div at bounding box center [711, 336] width 29 height 20
click at [722, 338] on div at bounding box center [711, 336] width 29 height 20
click at [714, 338] on img at bounding box center [712, 336] width 19 height 19
click at [876, 284] on div "Natural/black" at bounding box center [864, 287] width 276 height 16
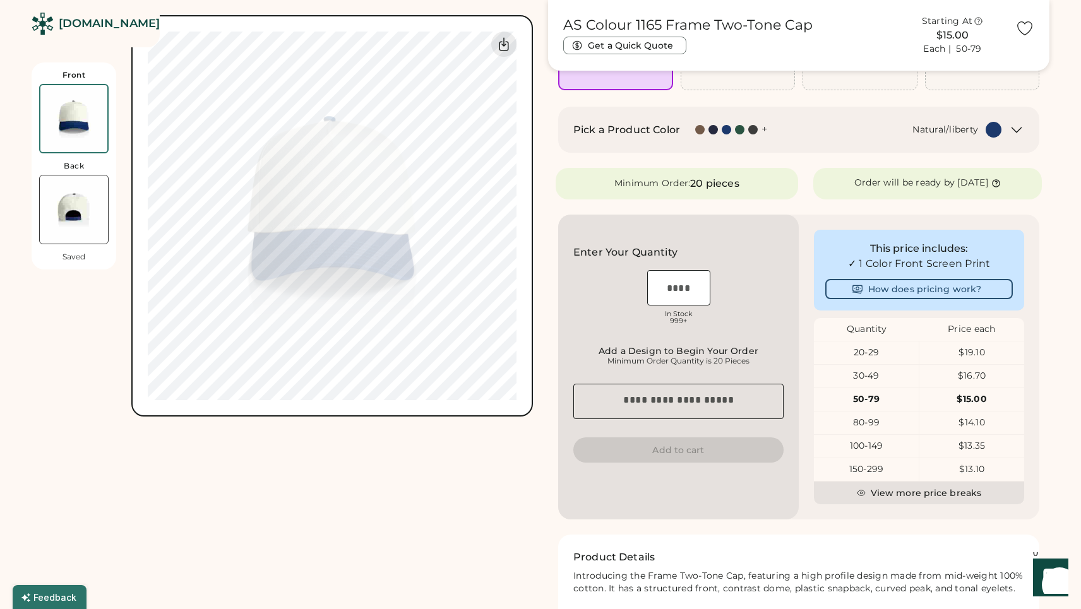
scroll to position [163, 0]
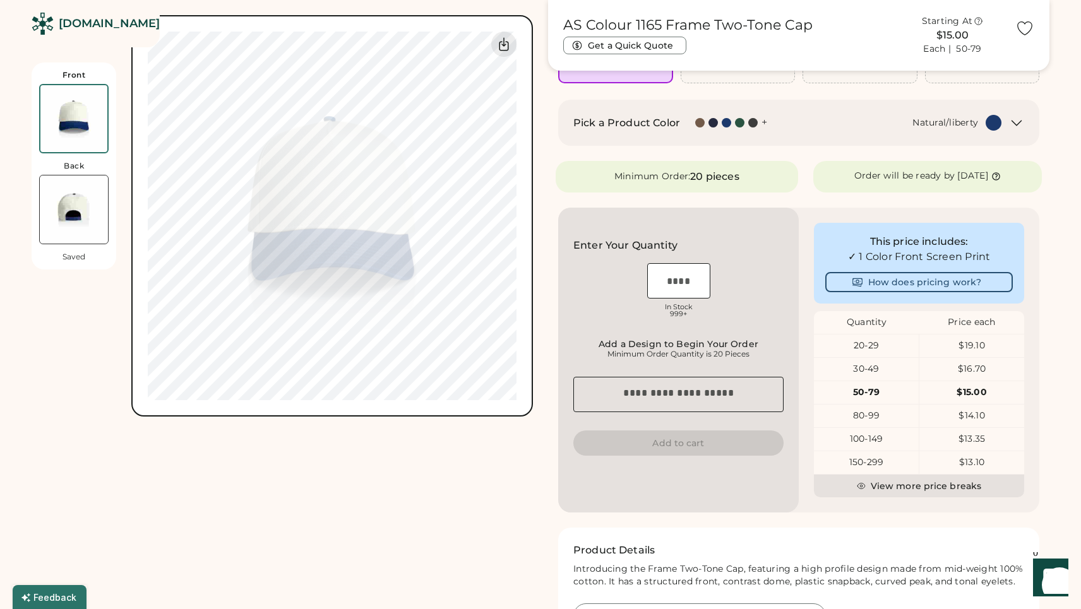
click at [691, 275] on input "input" at bounding box center [678, 280] width 63 height 35
type input "**"
click at [650, 347] on div "Add a Design to Begin Your Order" at bounding box center [678, 344] width 203 height 10
click at [560, 473] on div "Product Saved Saved Add-on Duplicate Close product Save to My Products Clear al…" at bounding box center [678, 360] width 241 height 305
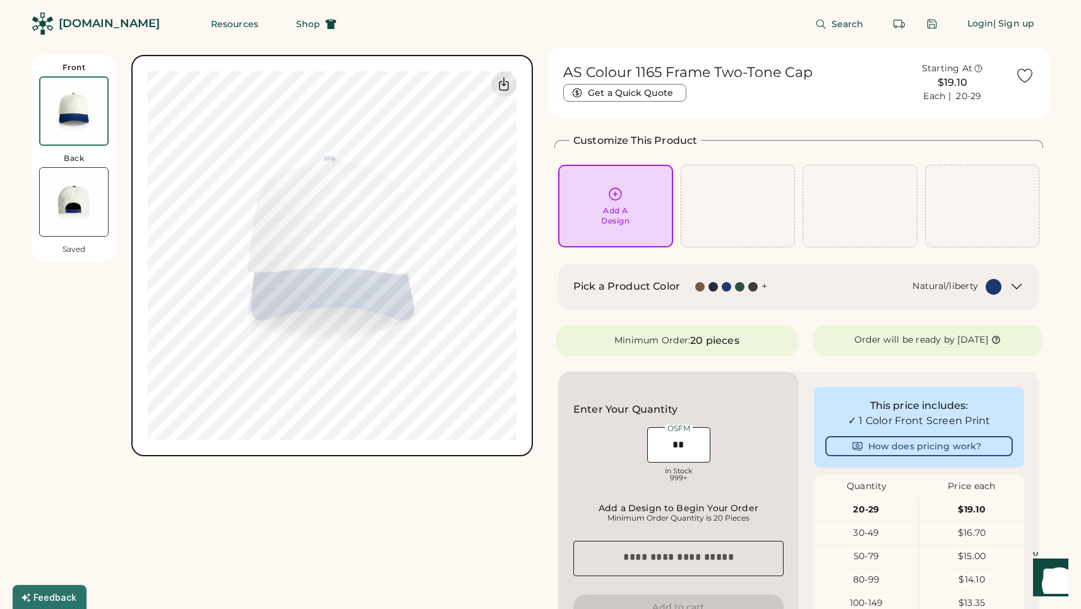
scroll to position [0, 0]
click at [976, 15] on div "Login" at bounding box center [980, 23] width 27 height 25
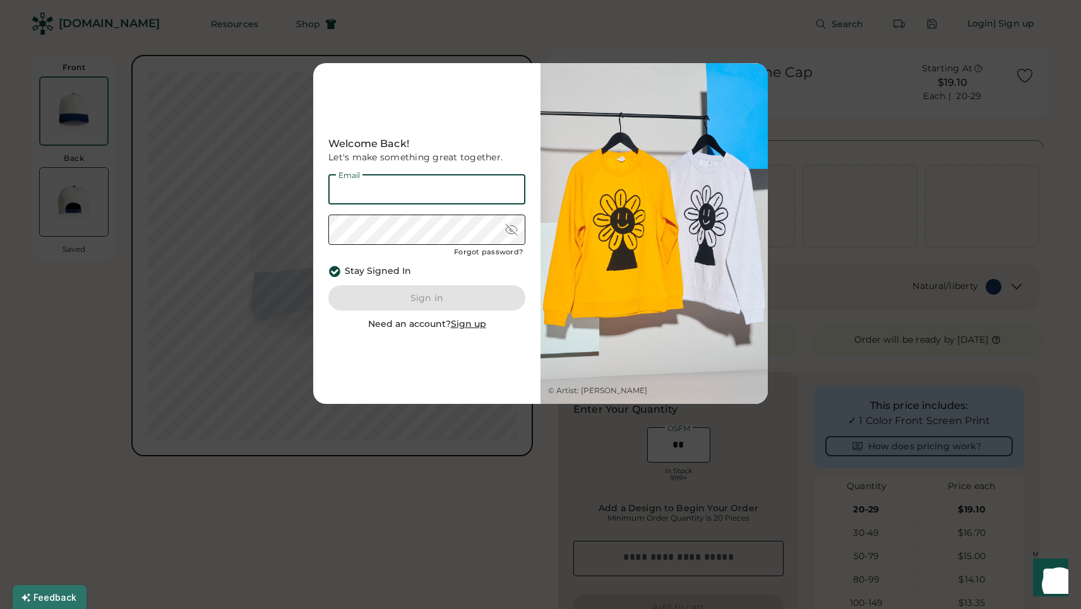
click at [467, 324] on u "Sign up" at bounding box center [468, 323] width 35 height 11
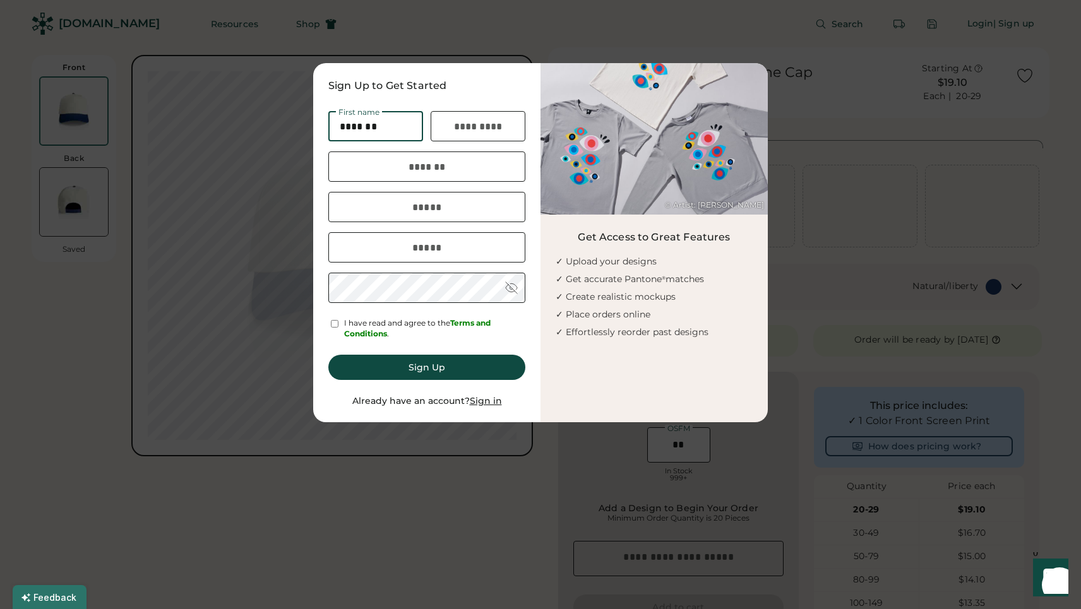
type input "*******"
type input "*****"
type input "**********"
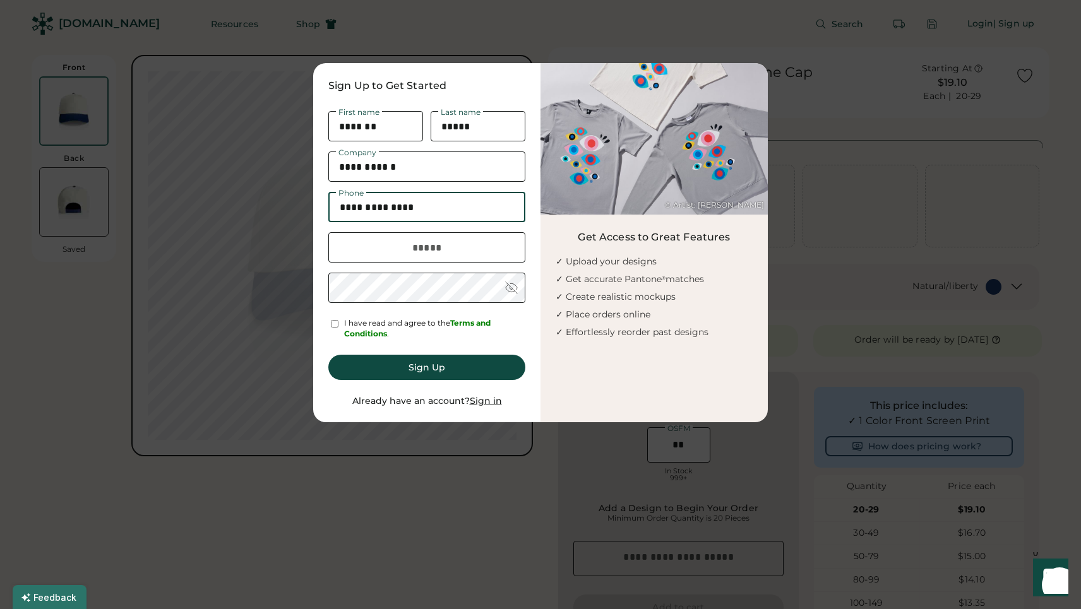
type input "**********"
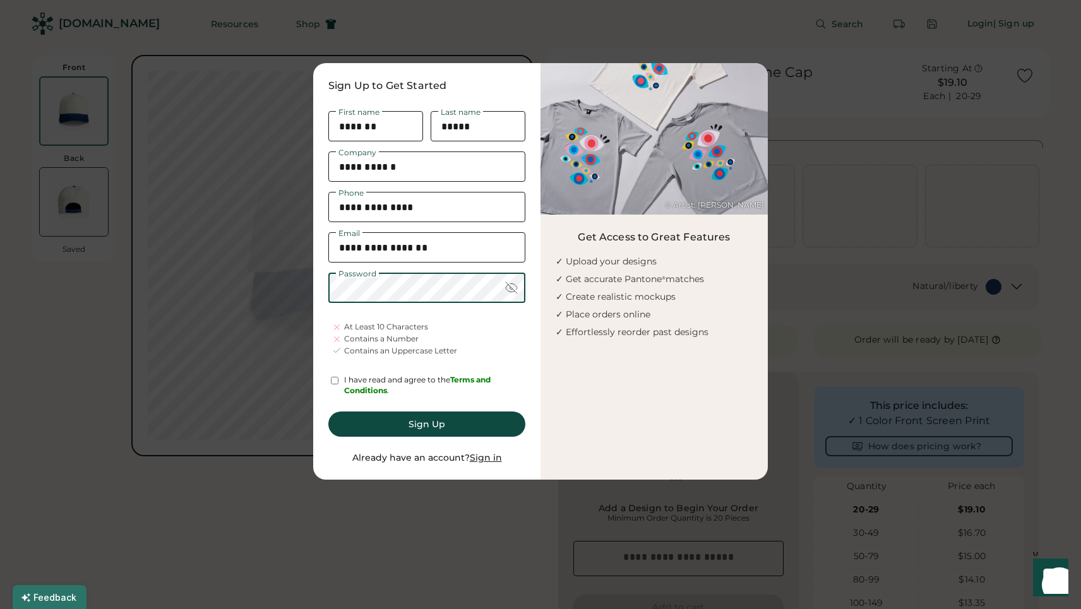
click at [330, 383] on div at bounding box center [334, 380] width 12 height 11
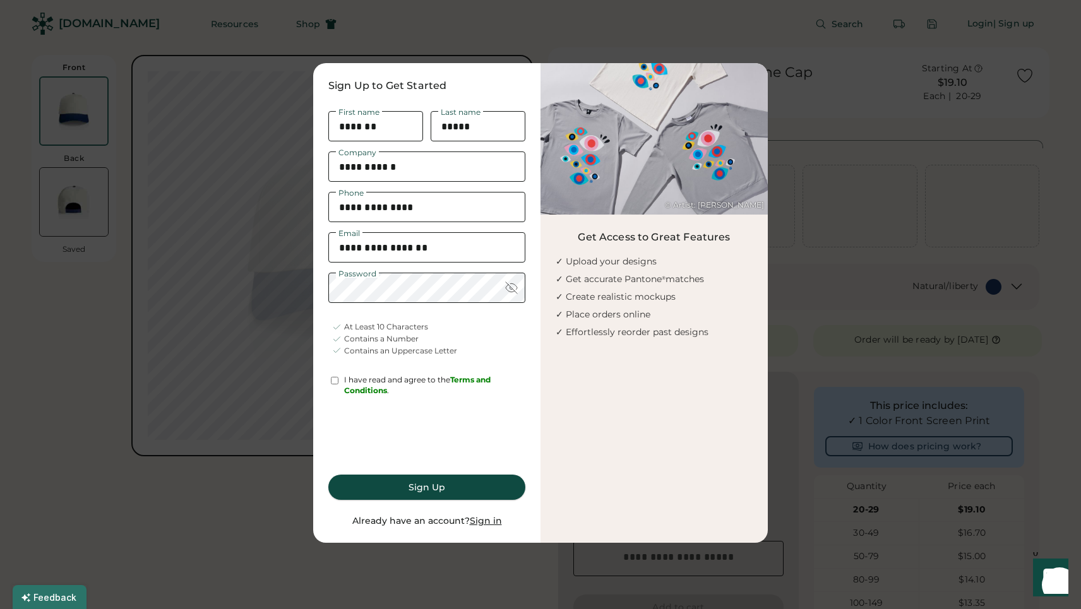
click at [418, 482] on button "Sign Up" at bounding box center [426, 487] width 197 height 25
click at [410, 482] on button "Sign Up" at bounding box center [426, 487] width 197 height 25
click at [429, 486] on button "Sign Up" at bounding box center [426, 487] width 197 height 25
click at [427, 486] on button "Sign Up" at bounding box center [426, 487] width 197 height 25
click at [410, 484] on button "Sign Up" at bounding box center [426, 487] width 197 height 25
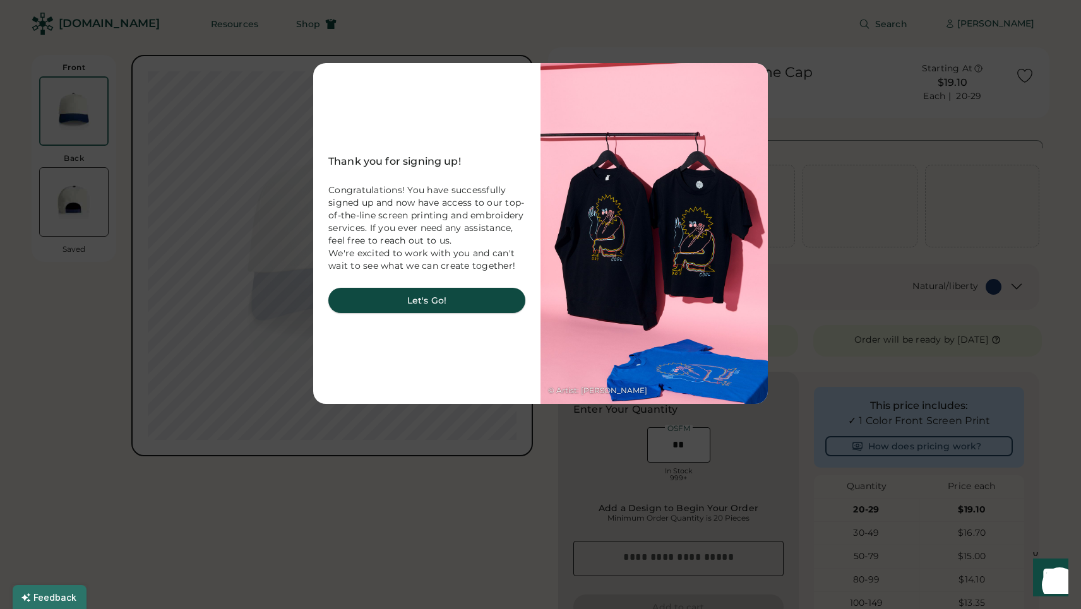
click at [434, 302] on button "Let's Go!" at bounding box center [426, 300] width 197 height 25
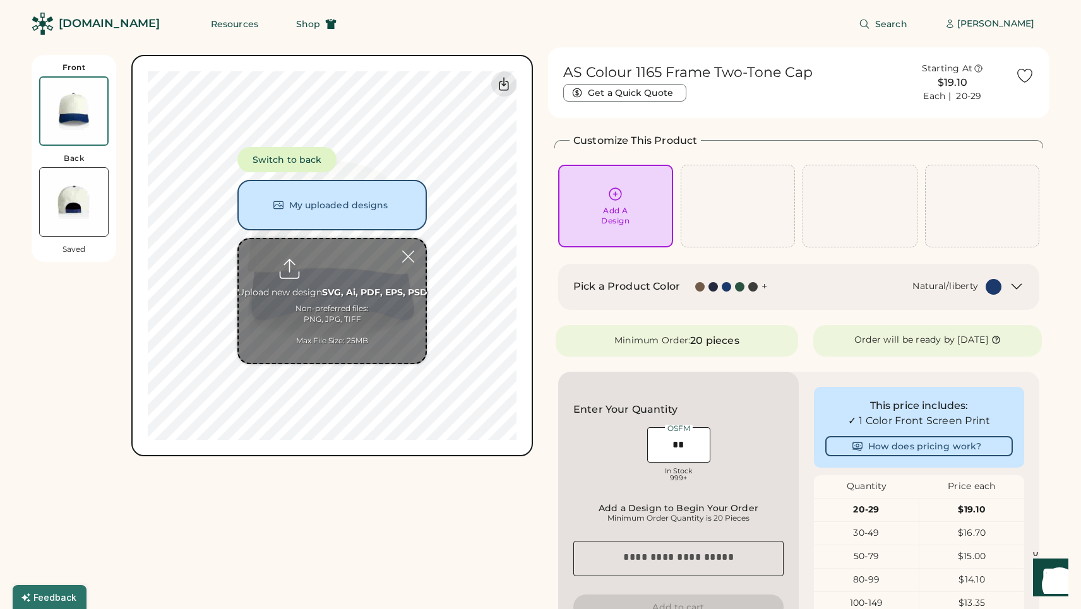
click at [613, 192] on icon at bounding box center [615, 194] width 16 height 16
click at [350, 203] on button "My uploaded designs" at bounding box center [331, 205] width 189 height 51
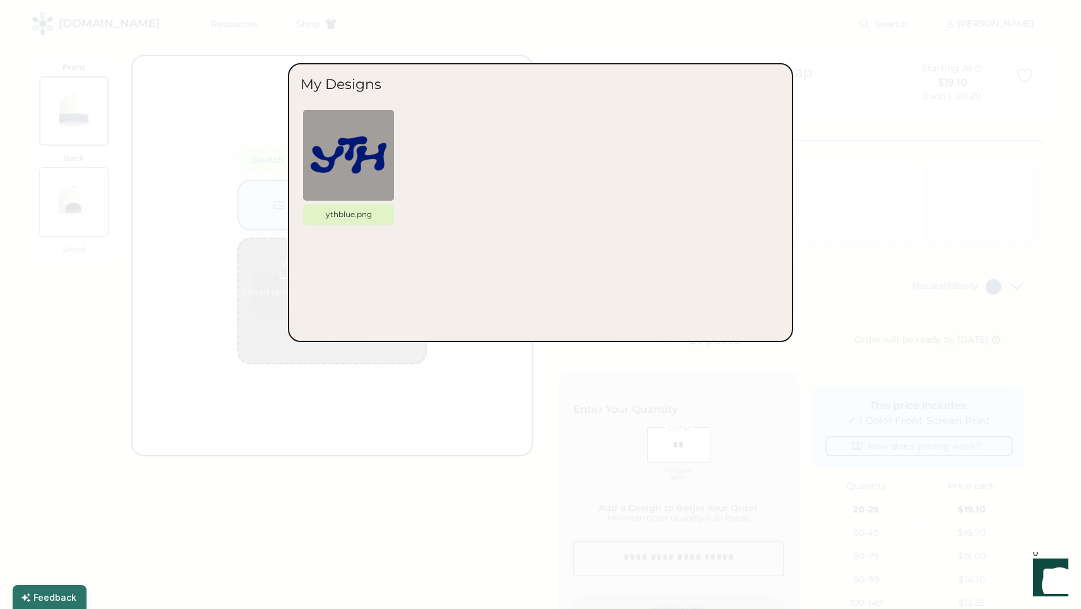
click at [359, 151] on img at bounding box center [349, 155] width 76 height 76
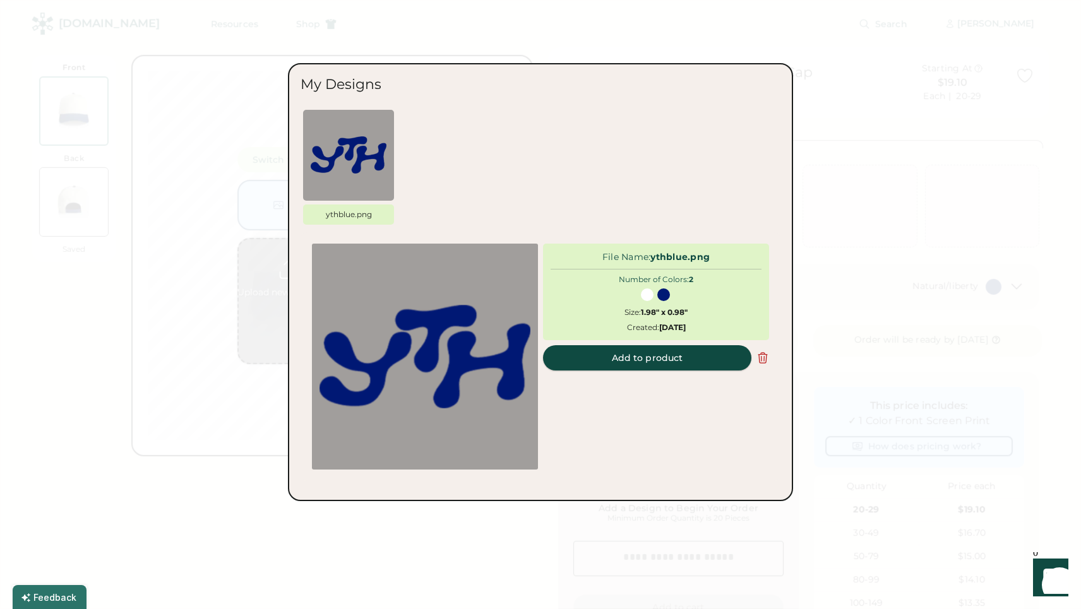
click at [659, 356] on button "Add to product" at bounding box center [647, 357] width 208 height 25
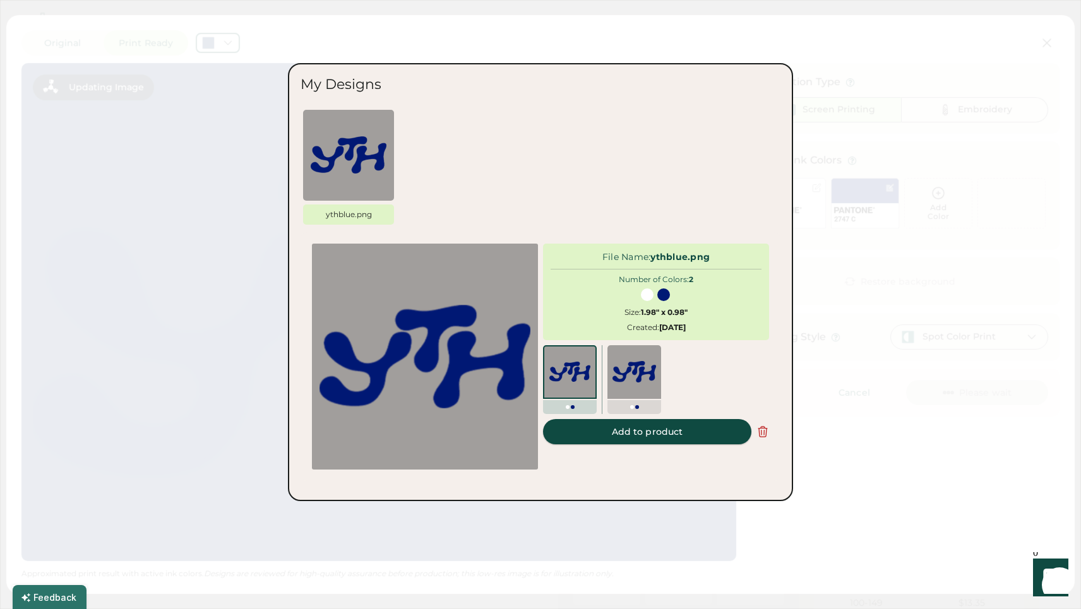
type input "****"
type input "******"
